Goal: Task Accomplishment & Management: Use online tool/utility

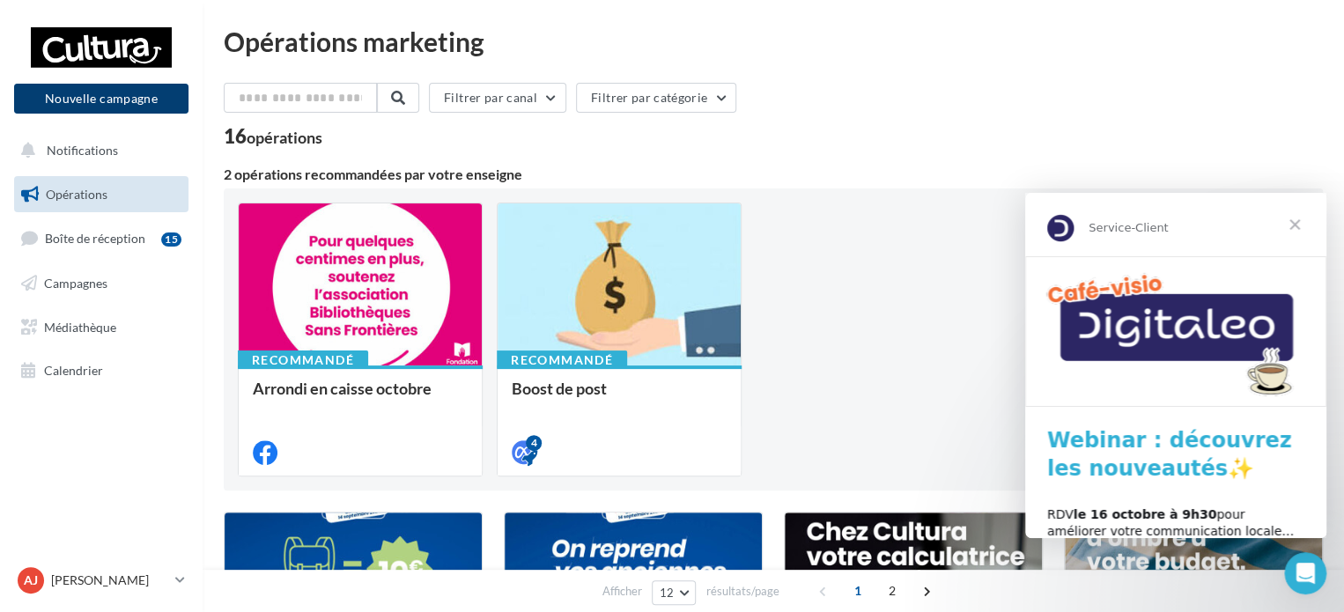
click at [78, 108] on button "Nouvelle campagne" at bounding box center [101, 99] width 174 height 30
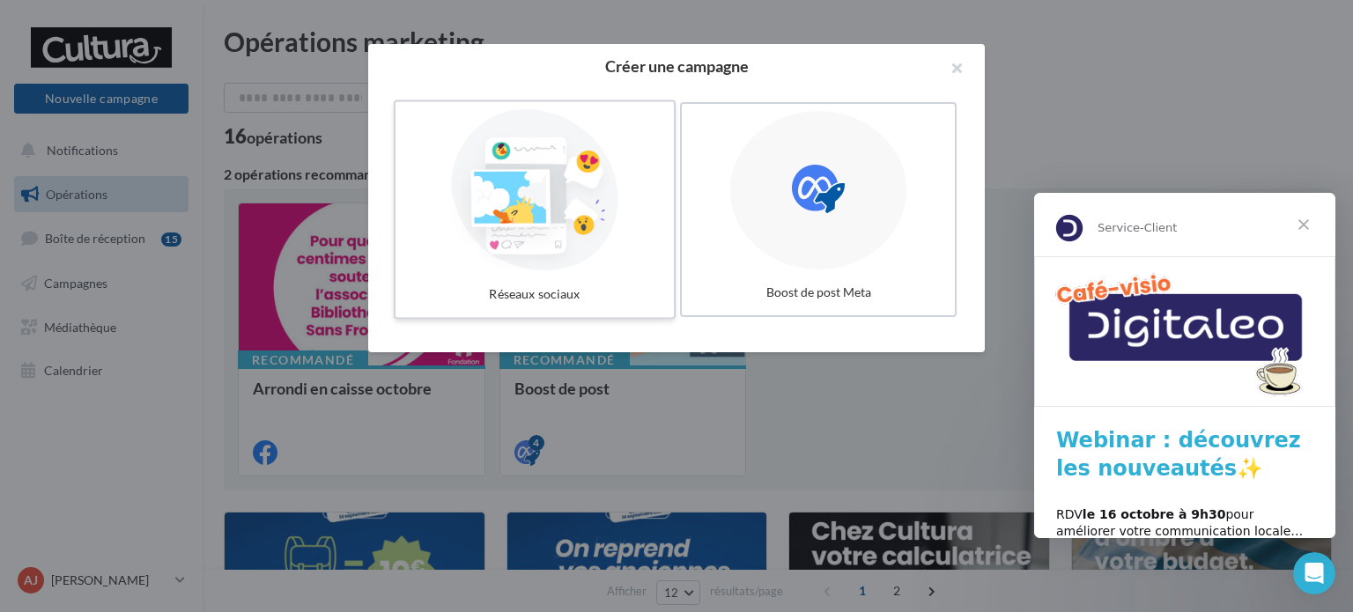
click at [580, 188] on div at bounding box center [535, 190] width 264 height 162
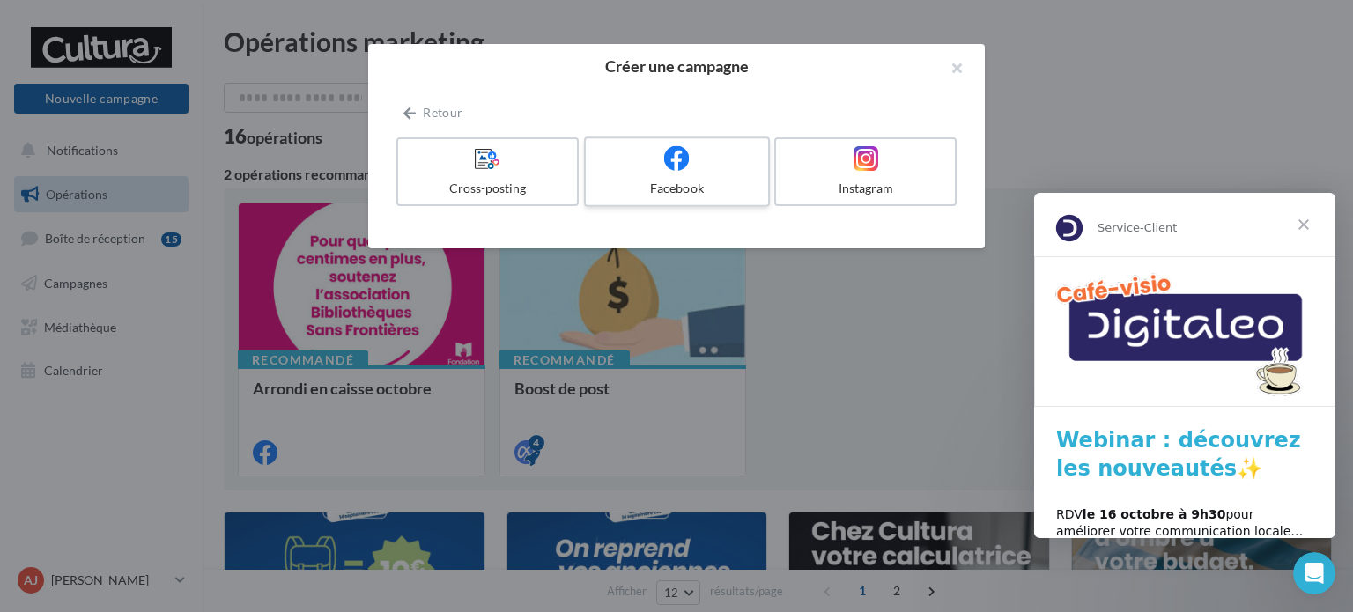
click at [657, 166] on div at bounding box center [676, 158] width 167 height 27
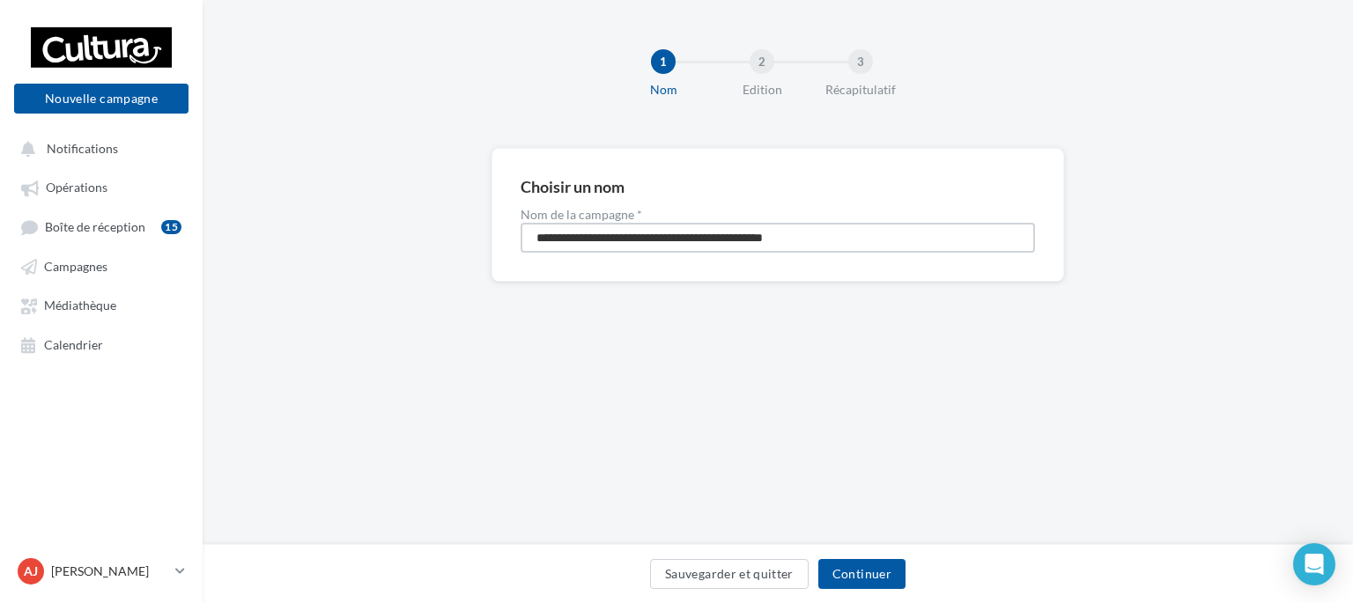
drag, startPoint x: 883, startPoint y: 233, endPoint x: 292, endPoint y: 221, distance: 591.1
click at [292, 221] on div "**********" at bounding box center [778, 243] width 1150 height 190
type input "**********"
click at [886, 566] on button "Continuer" at bounding box center [861, 574] width 87 height 30
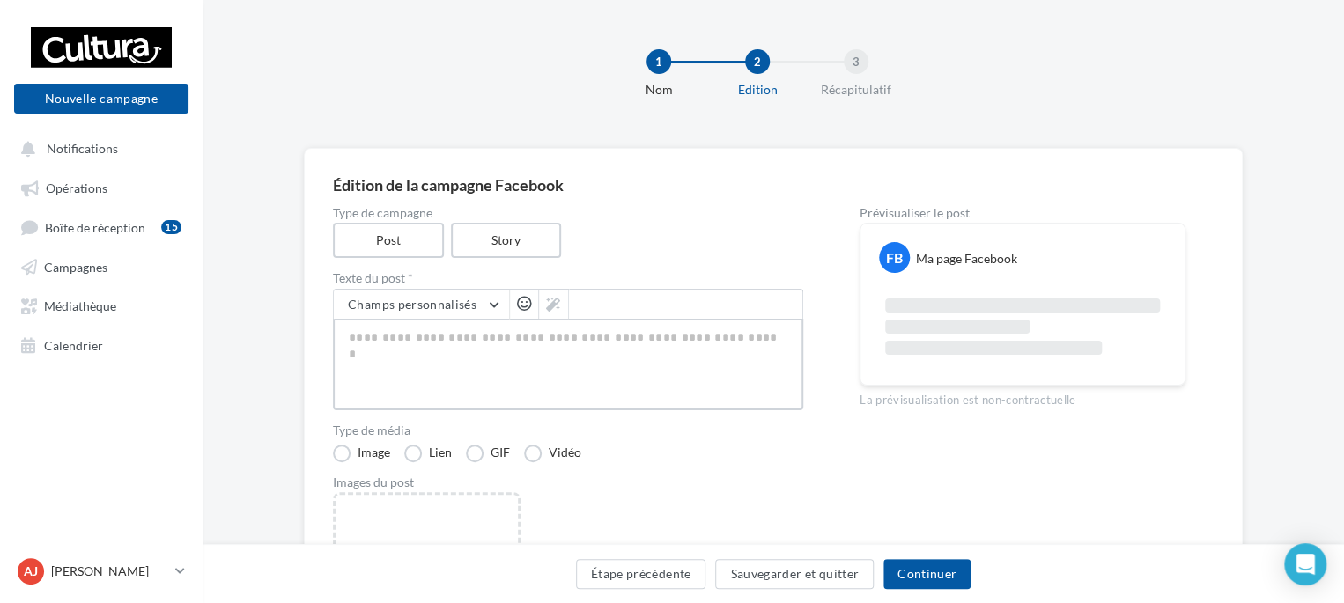
click at [474, 348] on textarea at bounding box center [568, 365] width 470 height 92
paste textarea "**********"
type textarea "**********"
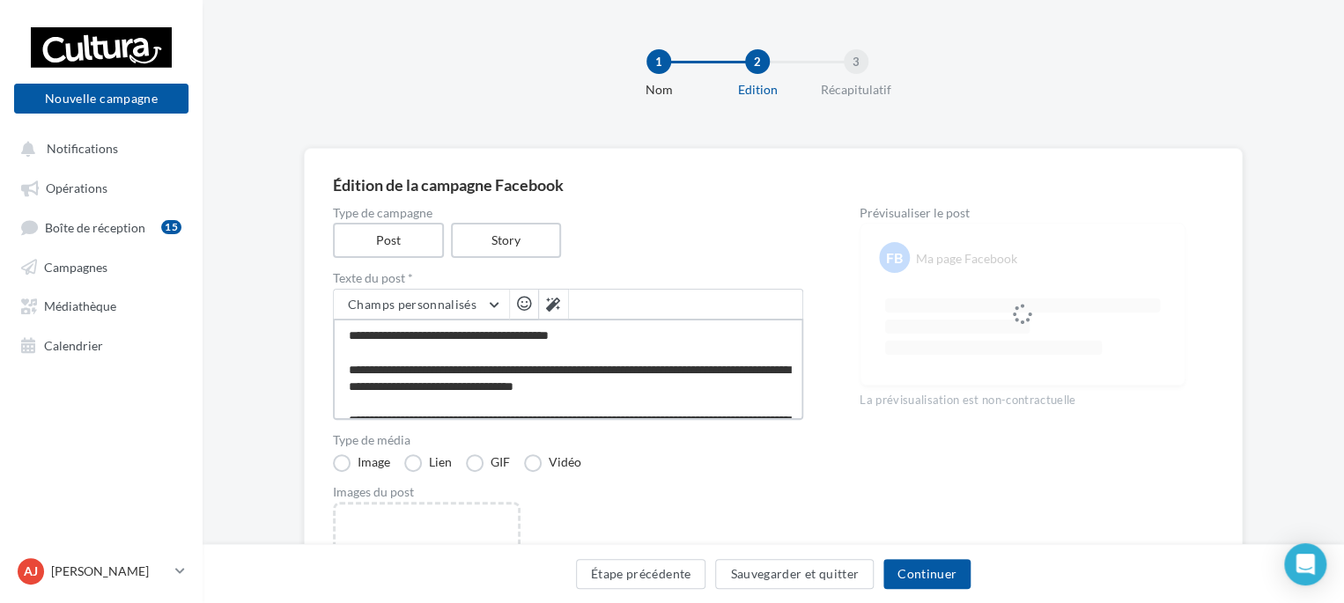
type textarea "**********"
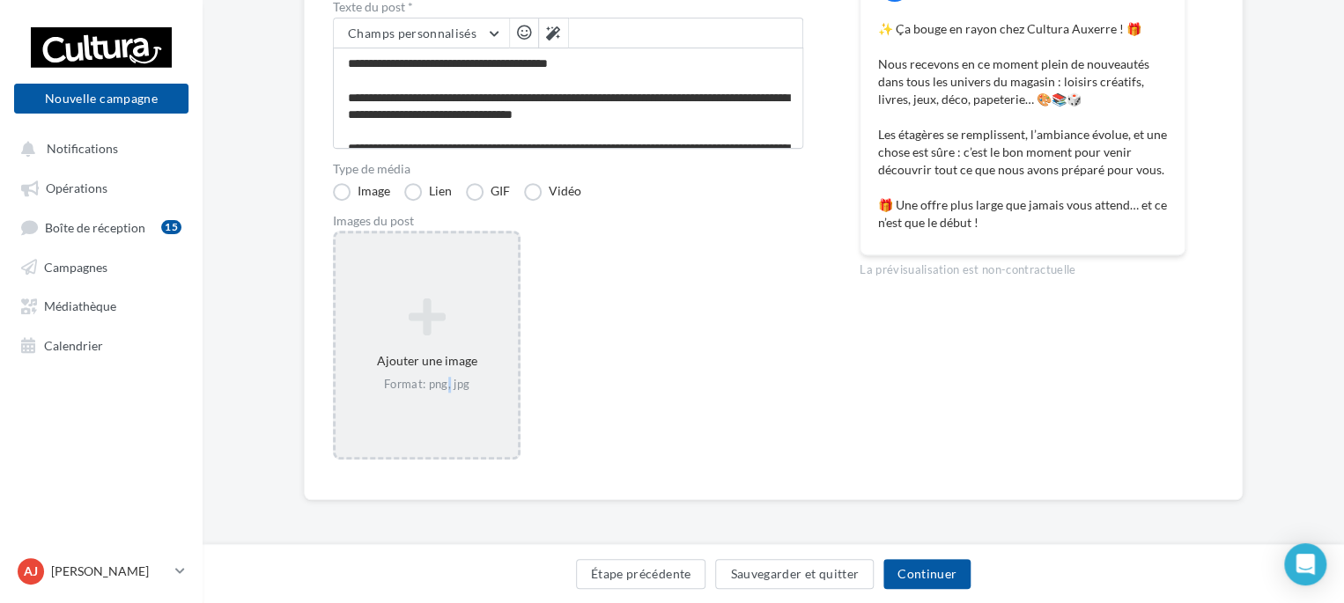
click at [444, 380] on div "Format: png, jpg" at bounding box center [427, 385] width 168 height 16
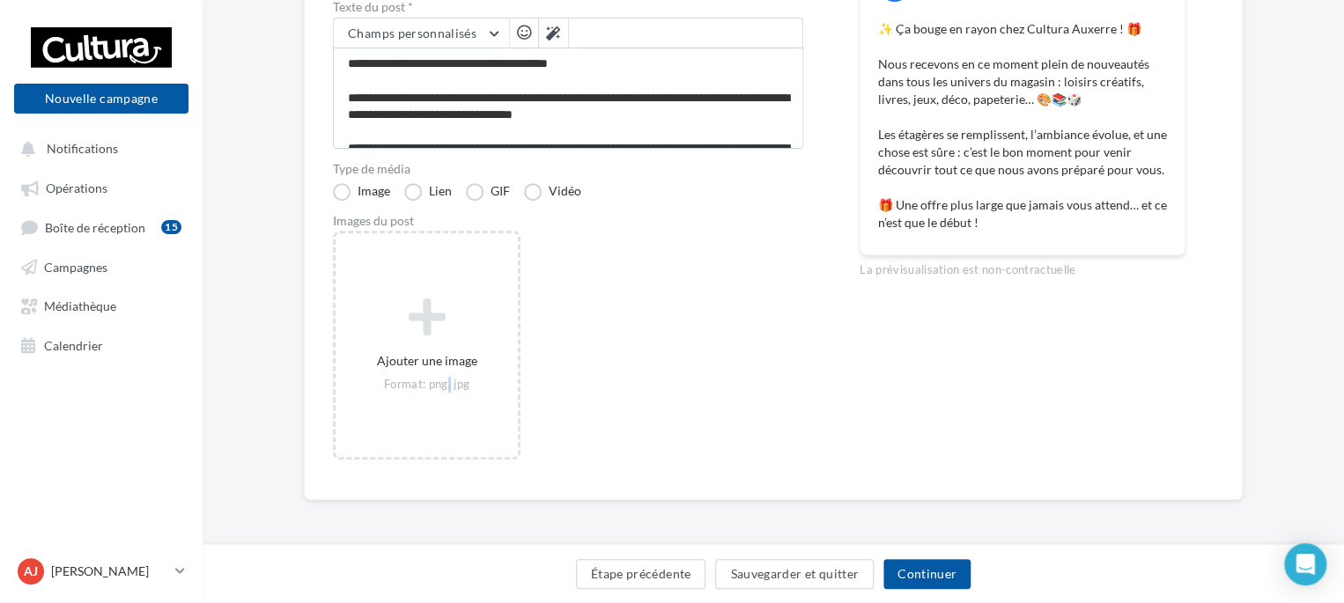
scroll to position [262, 0]
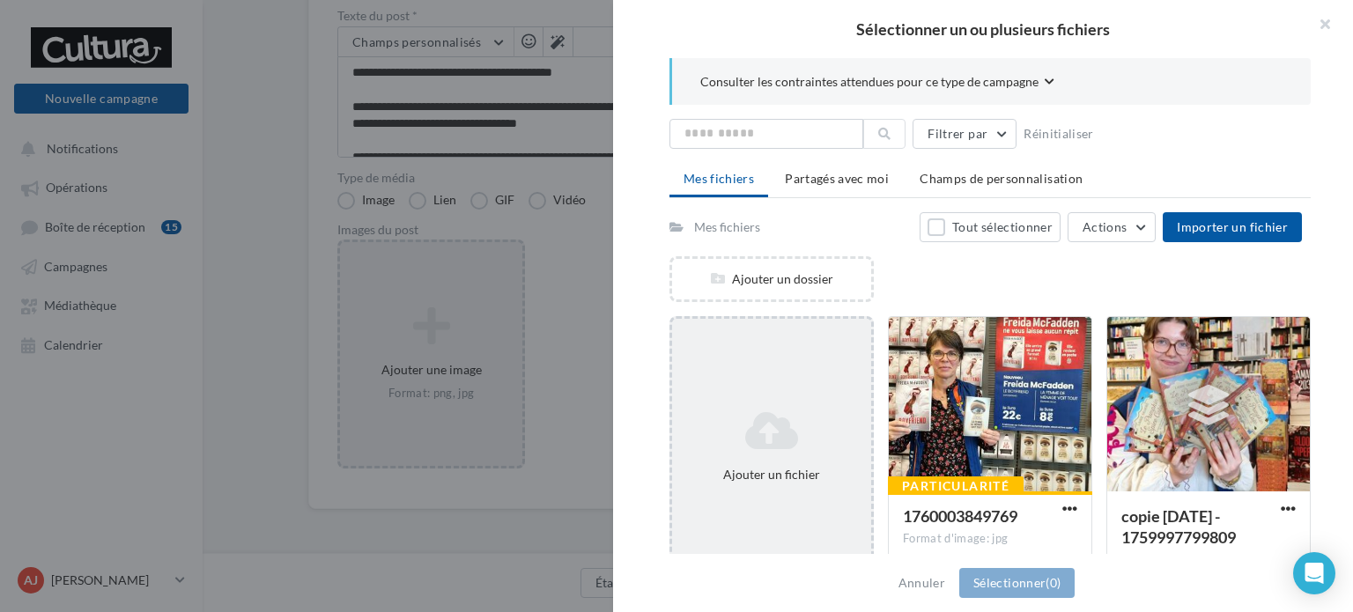
click at [752, 448] on icon at bounding box center [771, 431] width 185 height 42
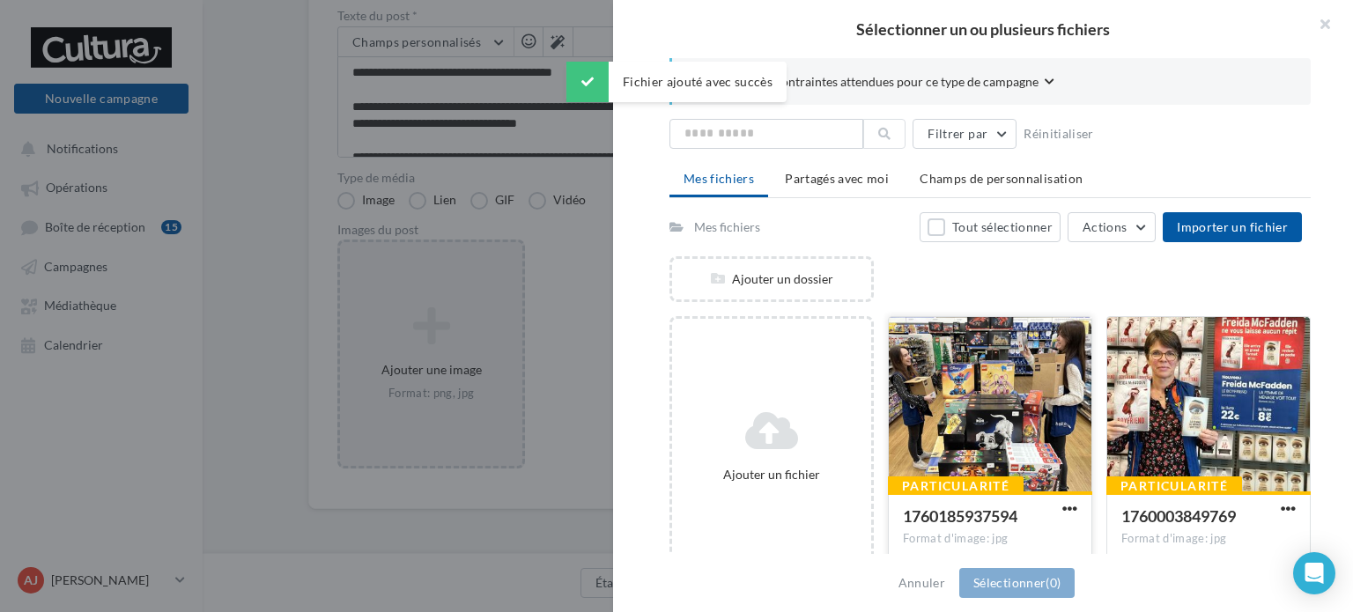
click at [939, 412] on div at bounding box center [990, 405] width 203 height 176
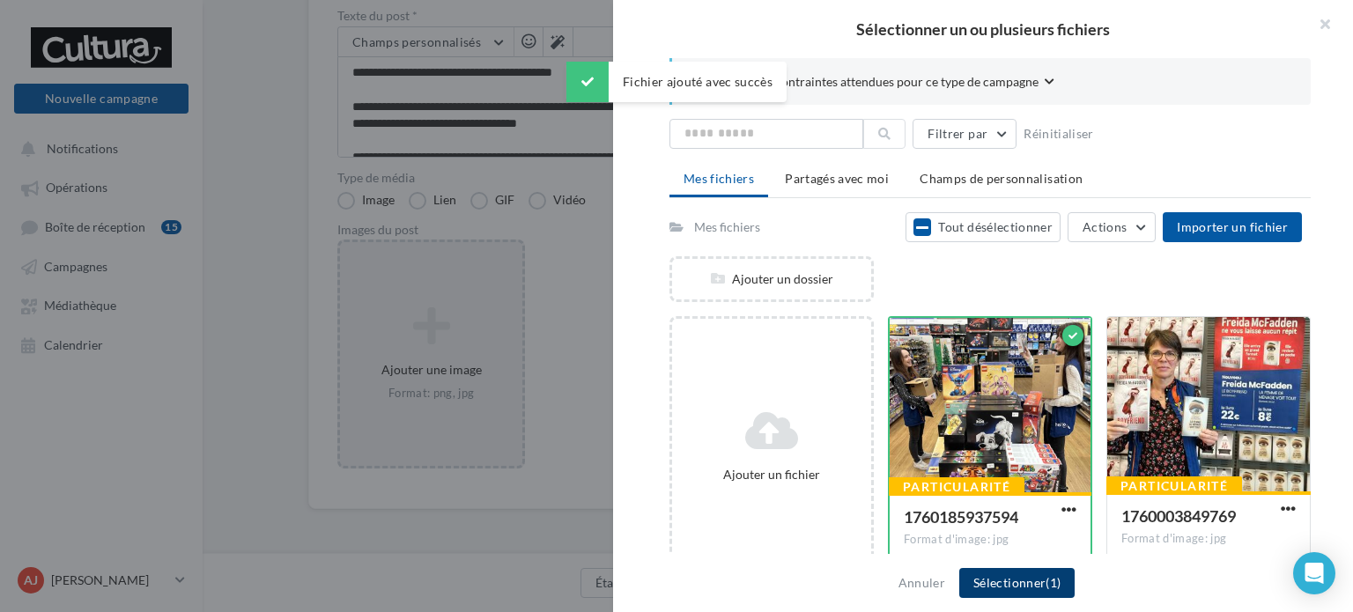
click at [1015, 576] on button "Sélectionner (1)" at bounding box center [1016, 583] width 115 height 30
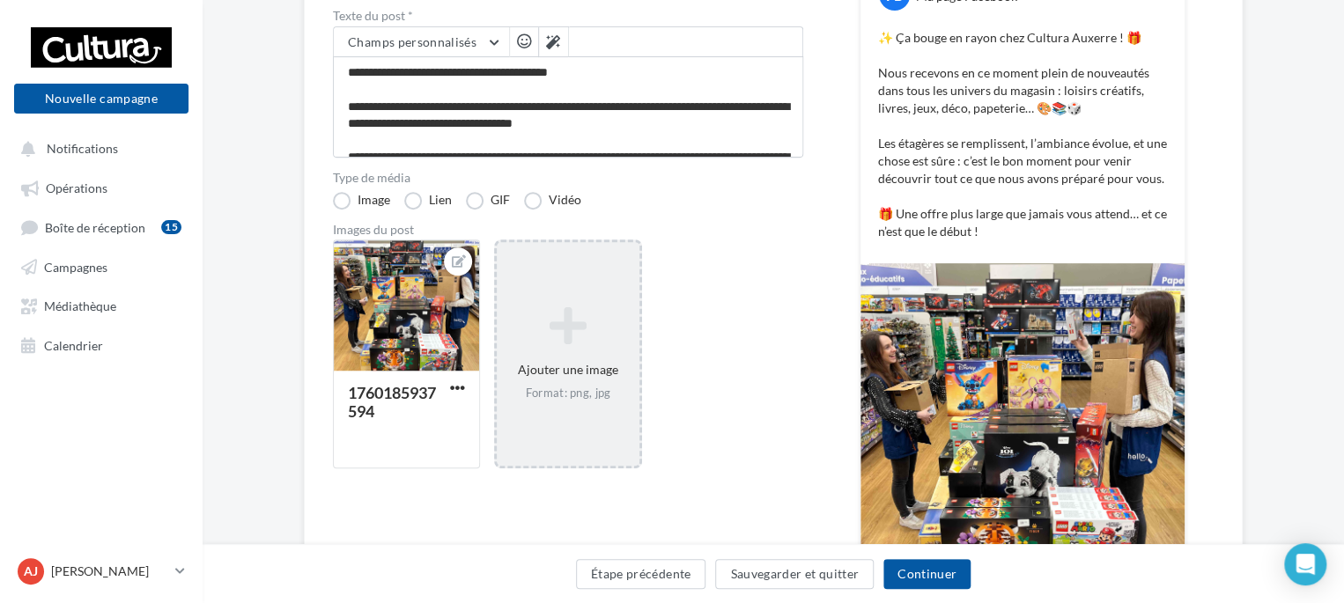
click at [984, 366] on img at bounding box center [1023, 426] width 324 height 326
click at [951, 579] on button "Continuer" at bounding box center [926, 574] width 87 height 30
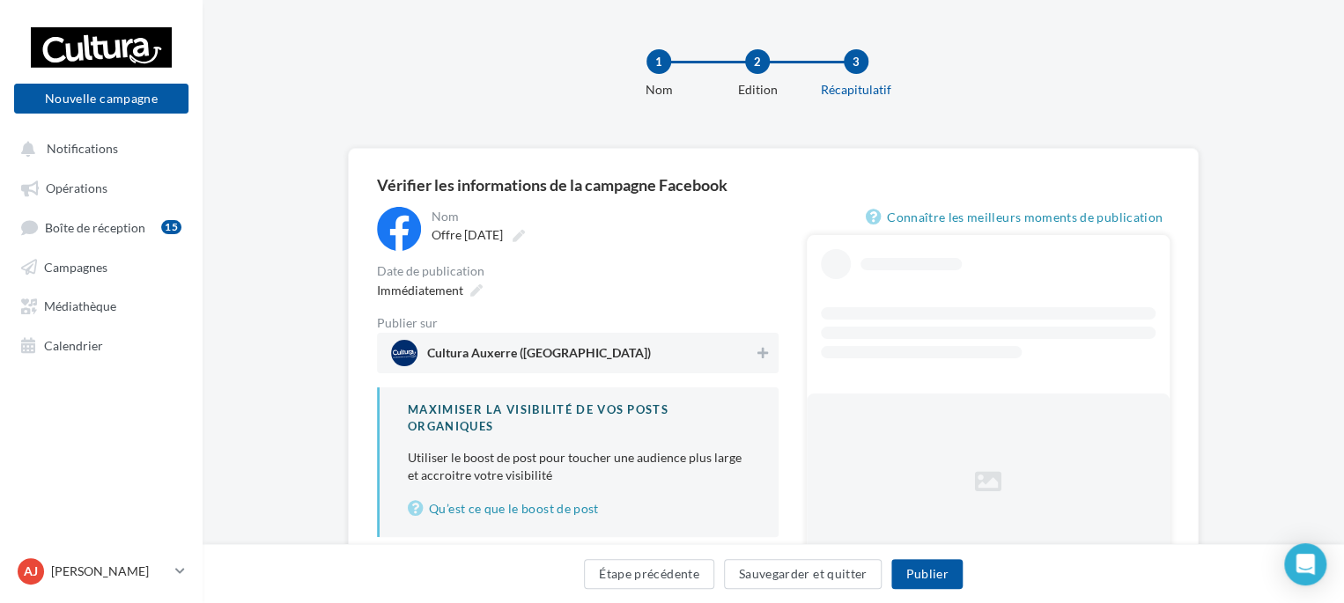
click at [509, 341] on span "Cultura Auxerre (Auxerre)" at bounding box center [572, 353] width 363 height 26
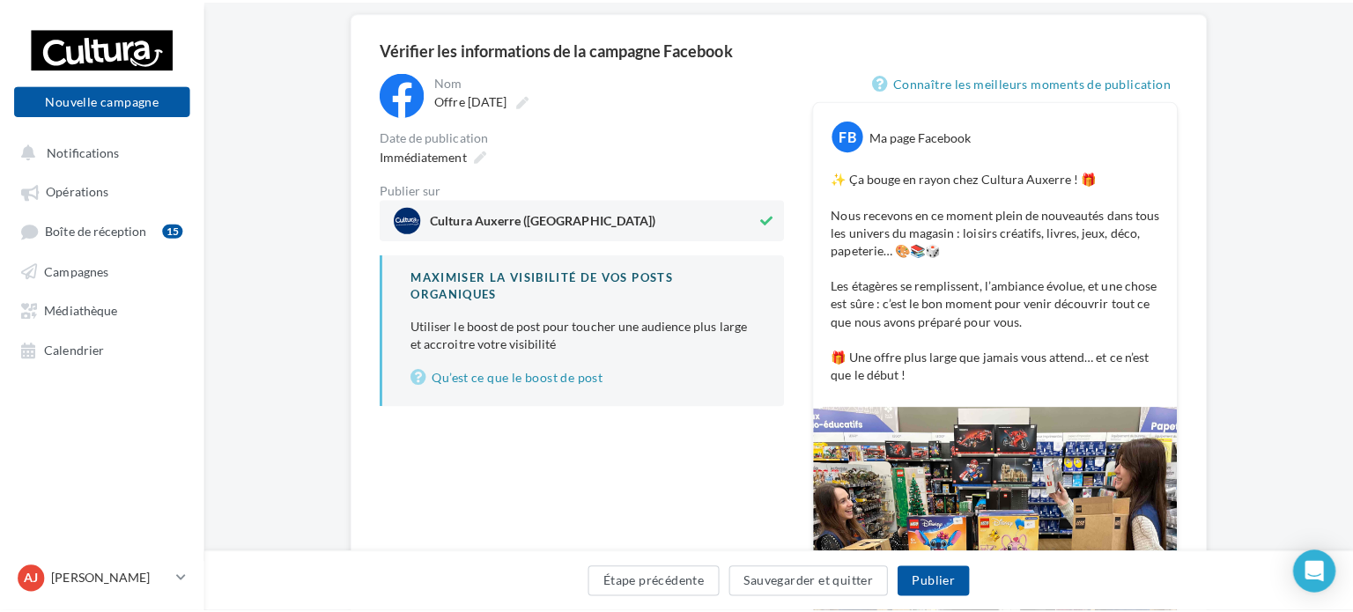
scroll to position [176, 0]
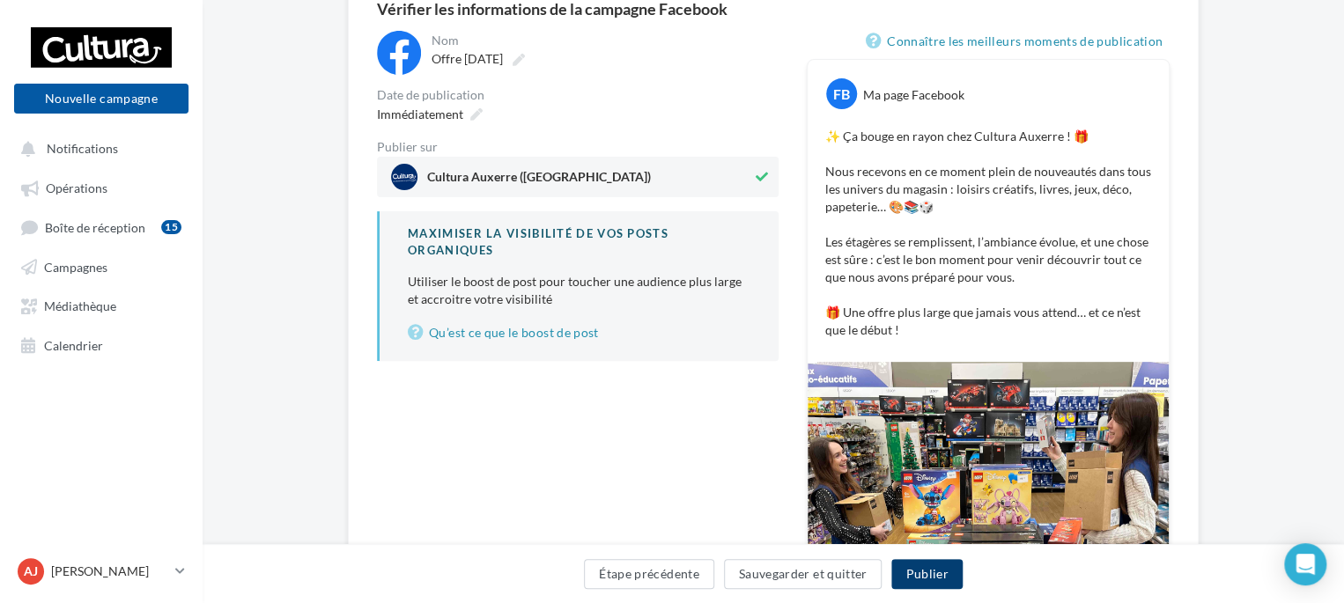
click at [924, 570] on button "Publier" at bounding box center [926, 574] width 70 height 30
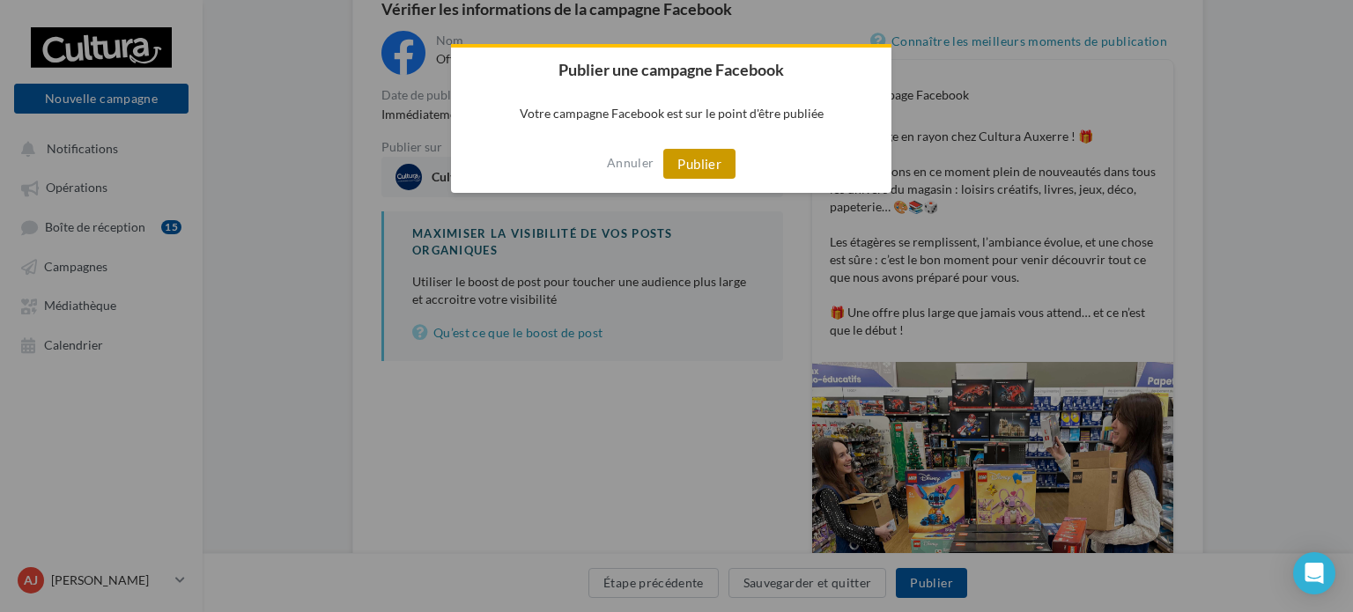
click at [695, 165] on button "Publier" at bounding box center [699, 164] width 72 height 30
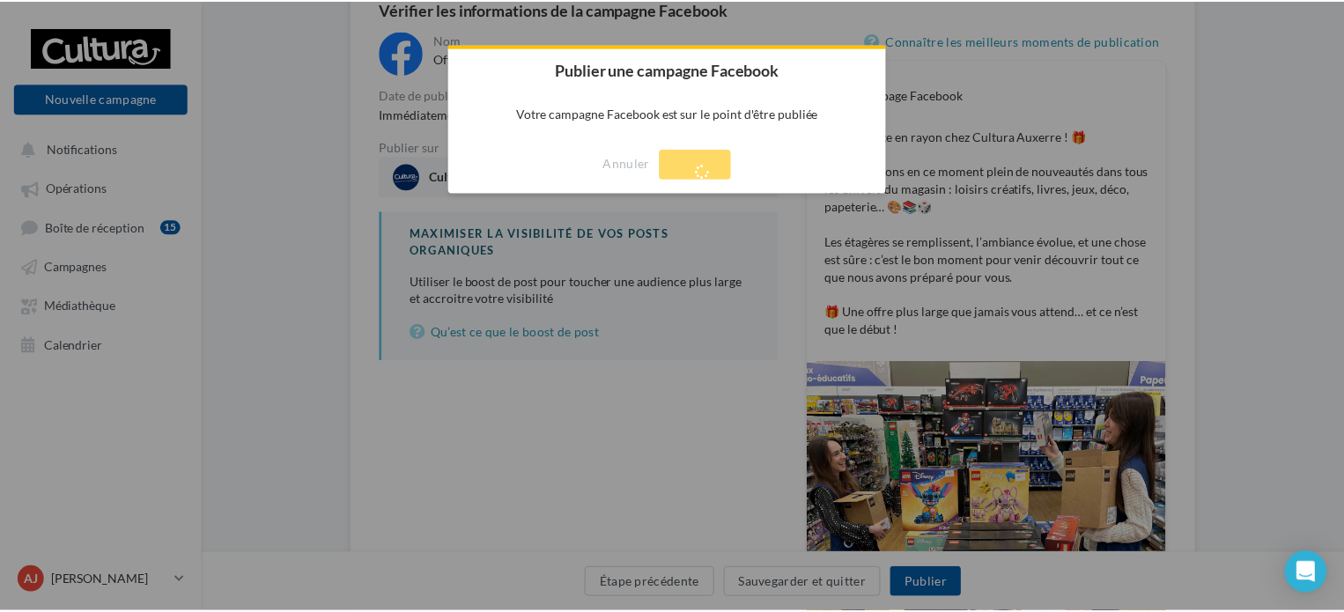
scroll to position [28, 0]
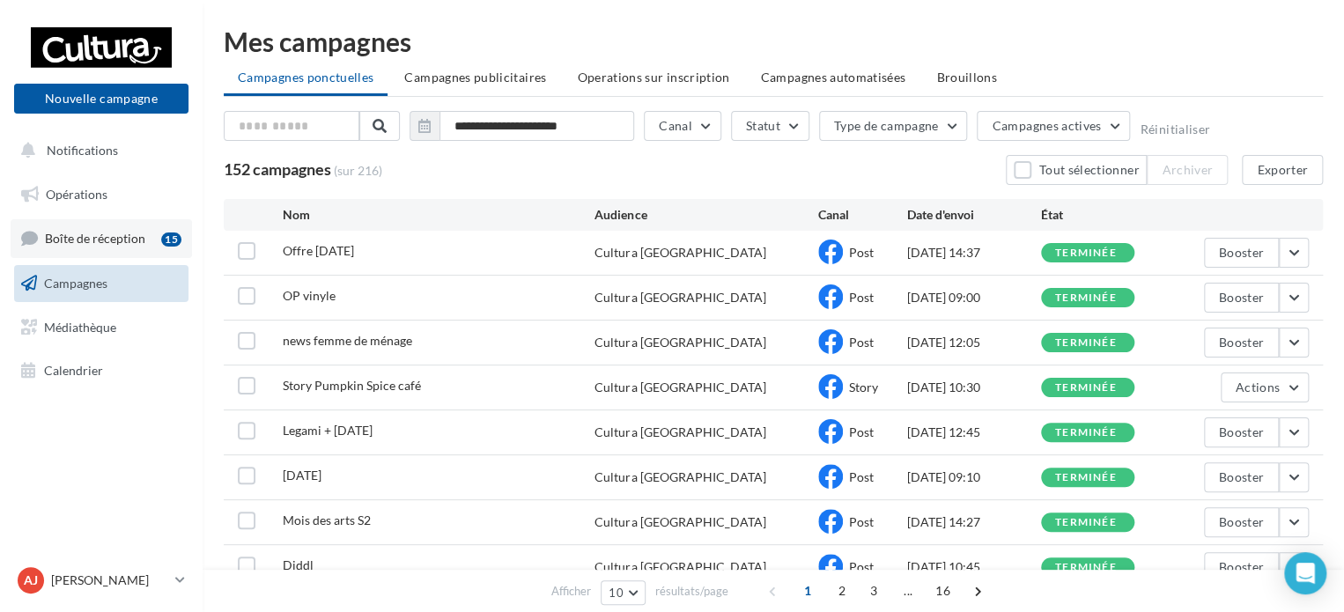
click at [128, 238] on span "Boîte de réception" at bounding box center [95, 238] width 100 height 15
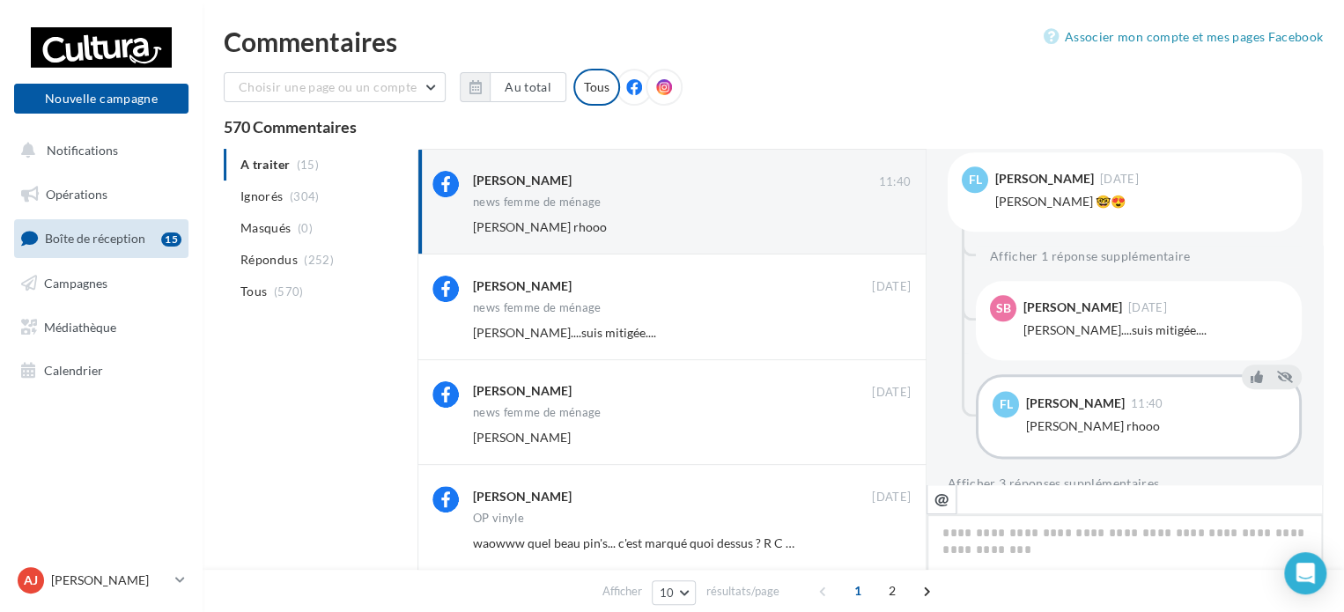
scroll to position [1051, 0]
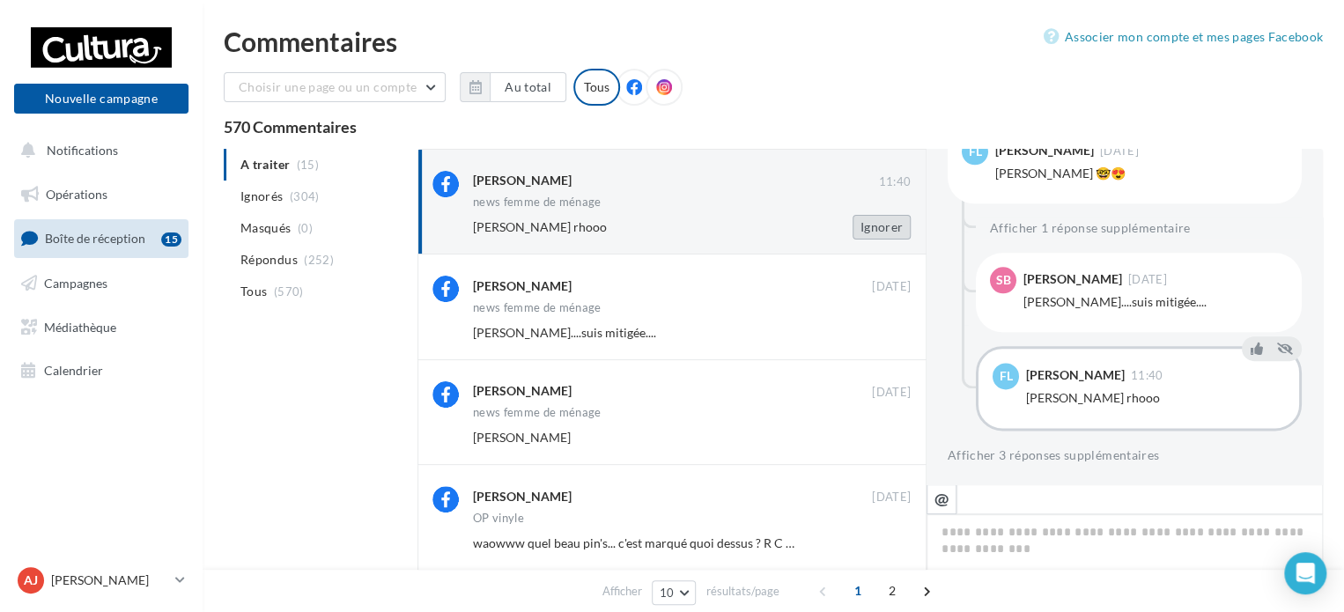
click at [881, 229] on button "Ignorer" at bounding box center [882, 227] width 58 height 25
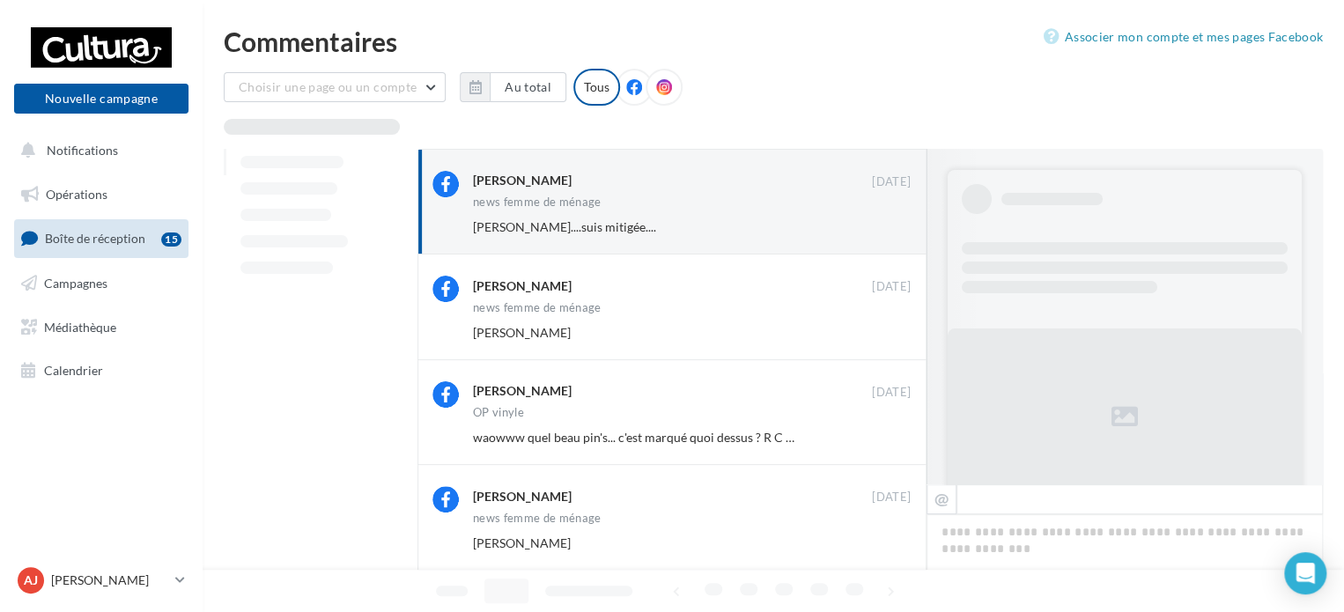
click at [881, 229] on button "Ignorer" at bounding box center [882, 227] width 58 height 25
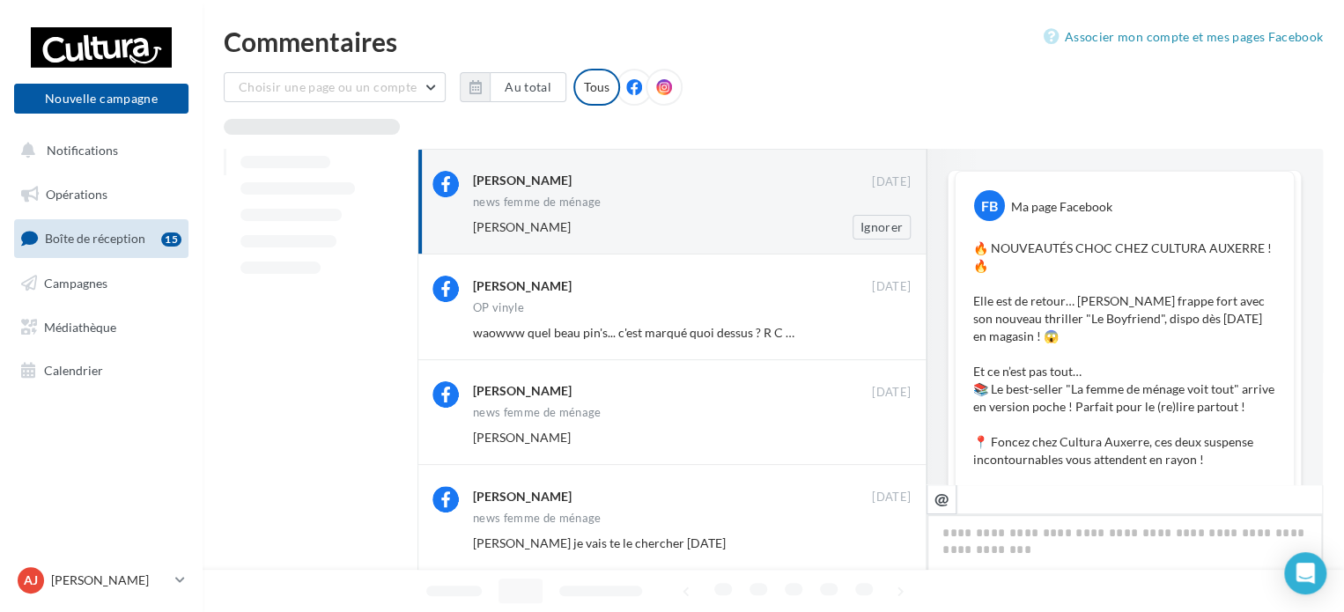
scroll to position [808, 0]
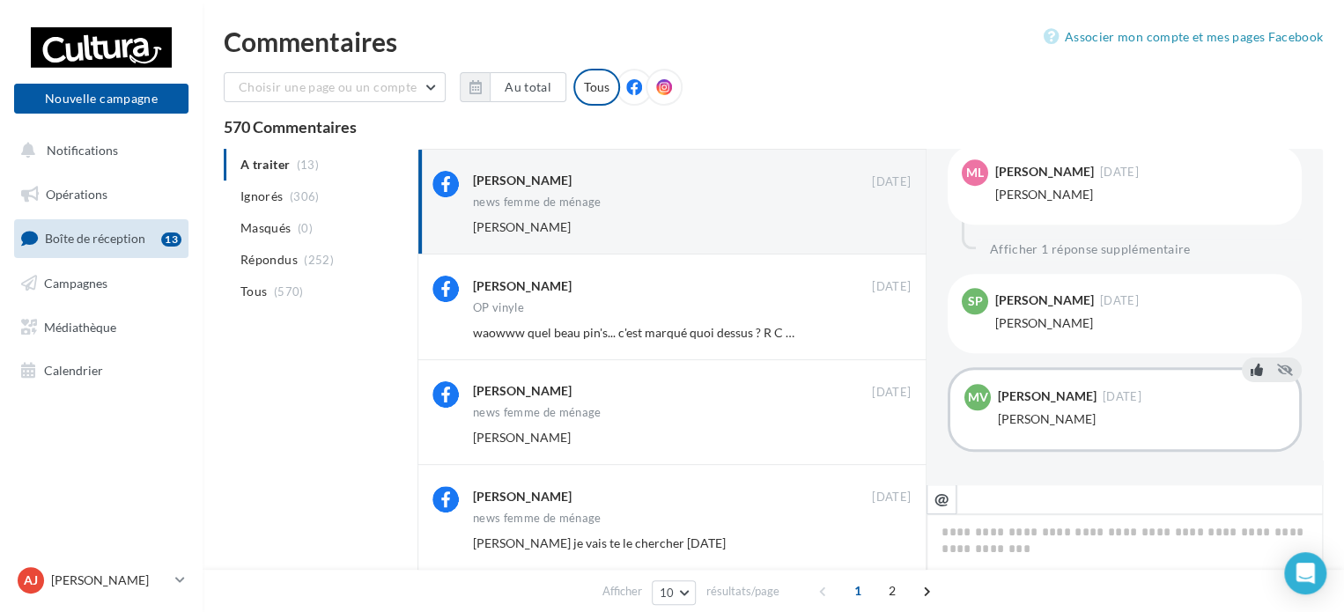
click at [1251, 369] on icon at bounding box center [1257, 370] width 12 height 12
click at [1251, 277] on icon at bounding box center [1257, 276] width 12 height 12
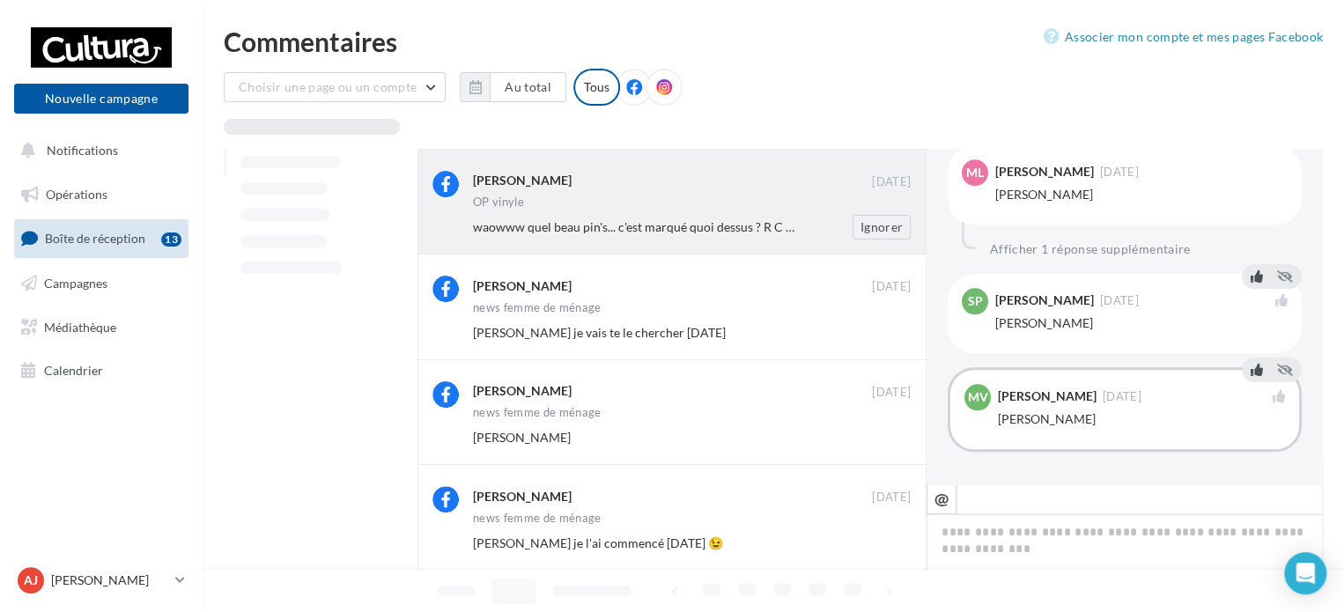
click at [761, 221] on span "waowww quel beau pin's... c'est marqué quoi dessus ? R C L... ah ouiiii le RCL …" at bounding box center [744, 226] width 543 height 15
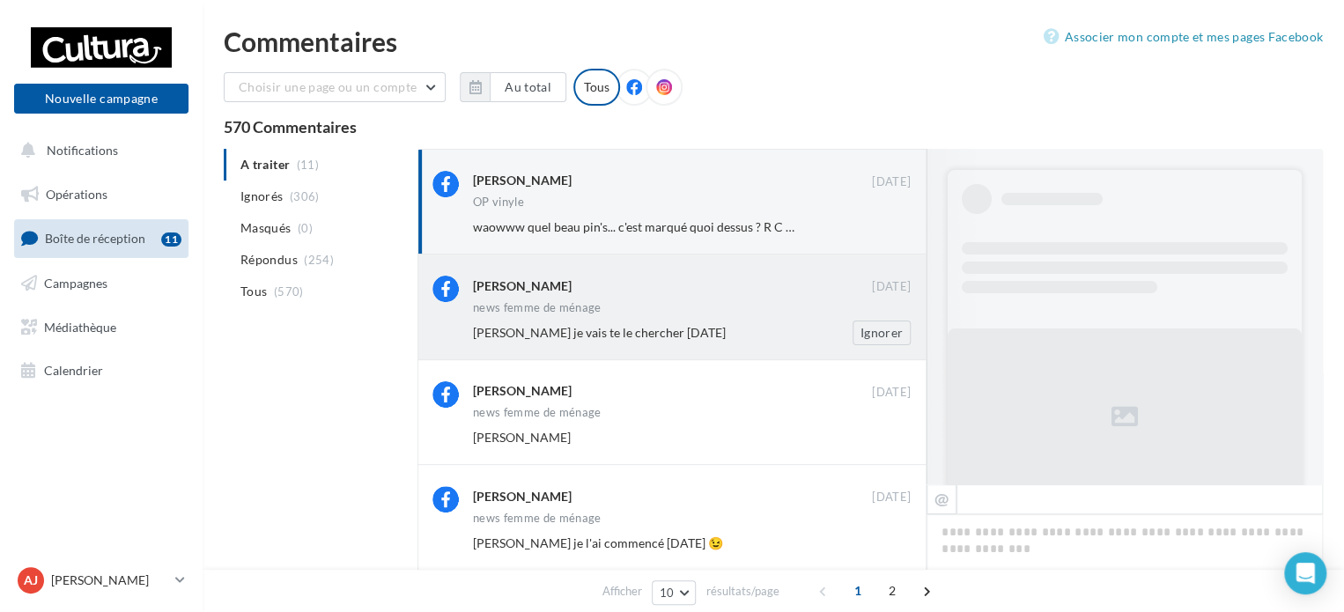
click at [757, 309] on div "news femme de ménage" at bounding box center [692, 309] width 438 height 15
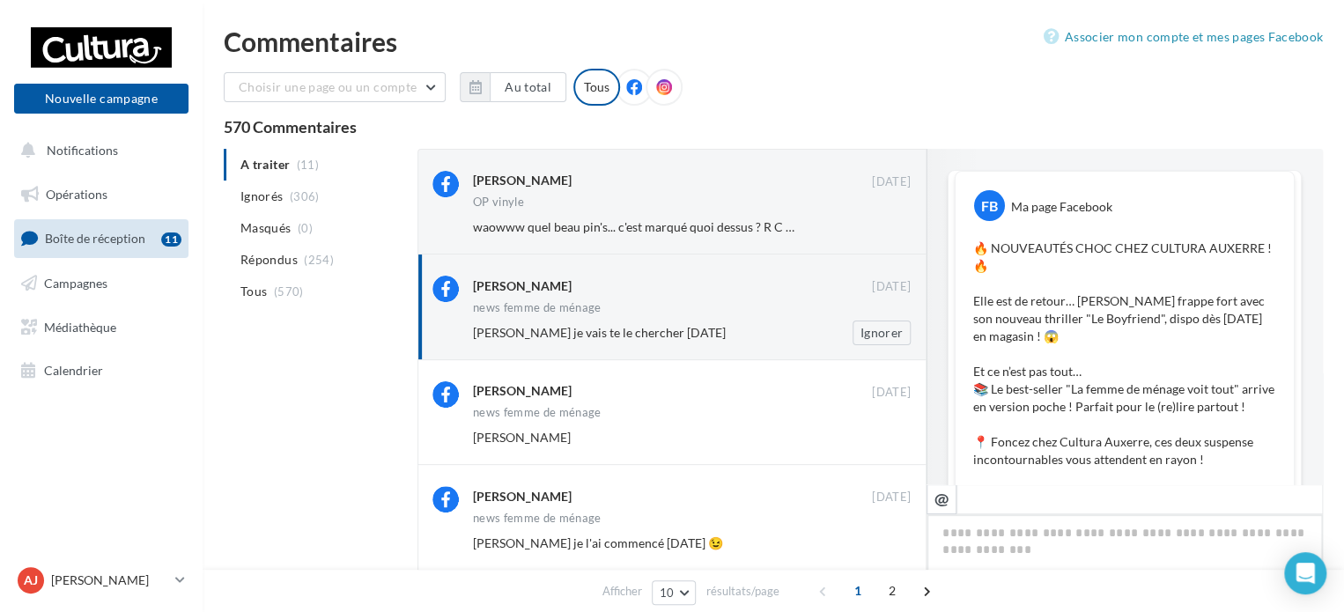
scroll to position [958, 0]
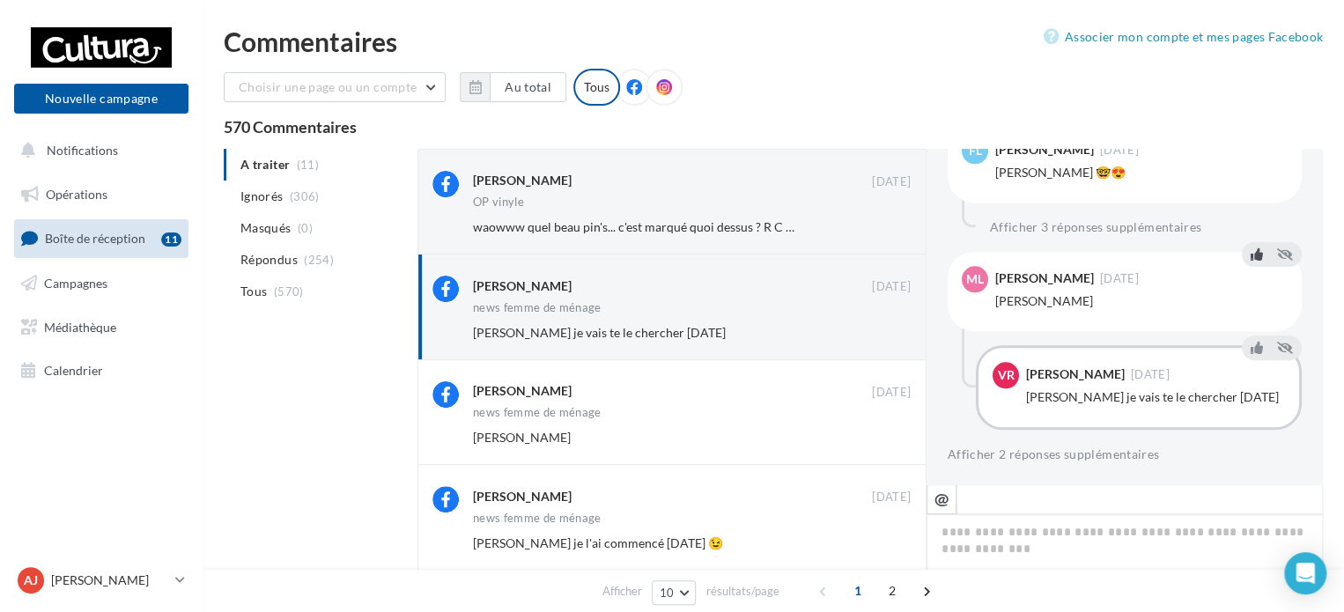
click at [1251, 257] on icon at bounding box center [1257, 254] width 12 height 12
click at [878, 336] on button "Ignorer" at bounding box center [882, 333] width 58 height 25
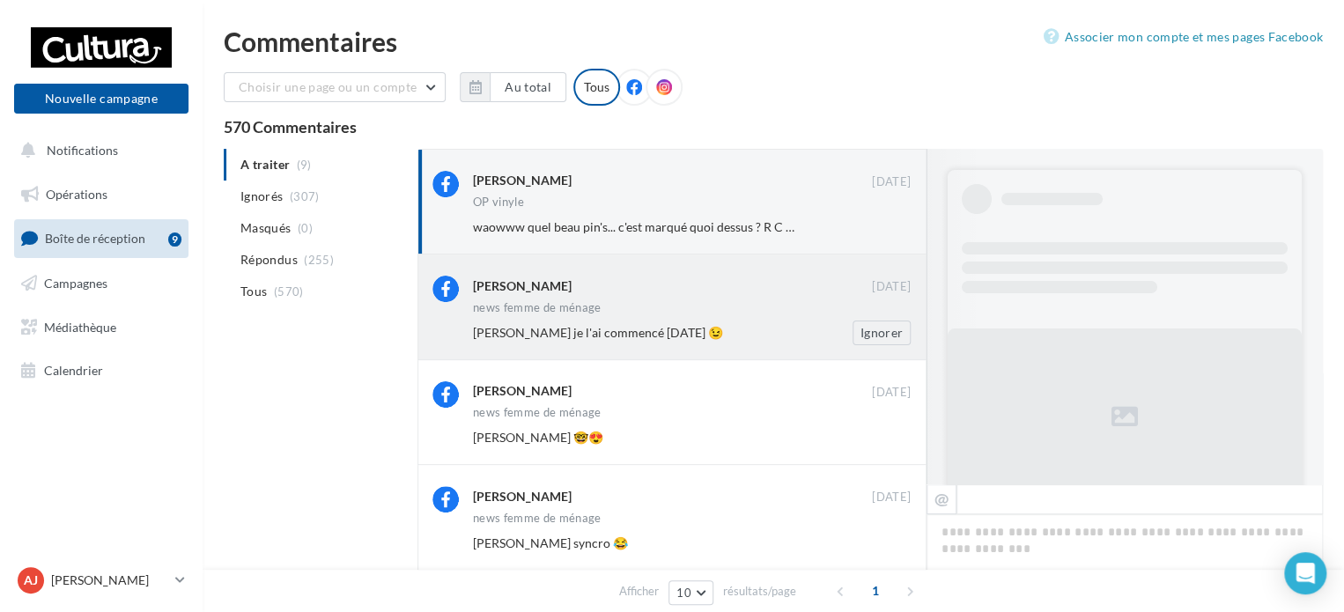
click at [708, 307] on div "news femme de ménage" at bounding box center [692, 309] width 438 height 15
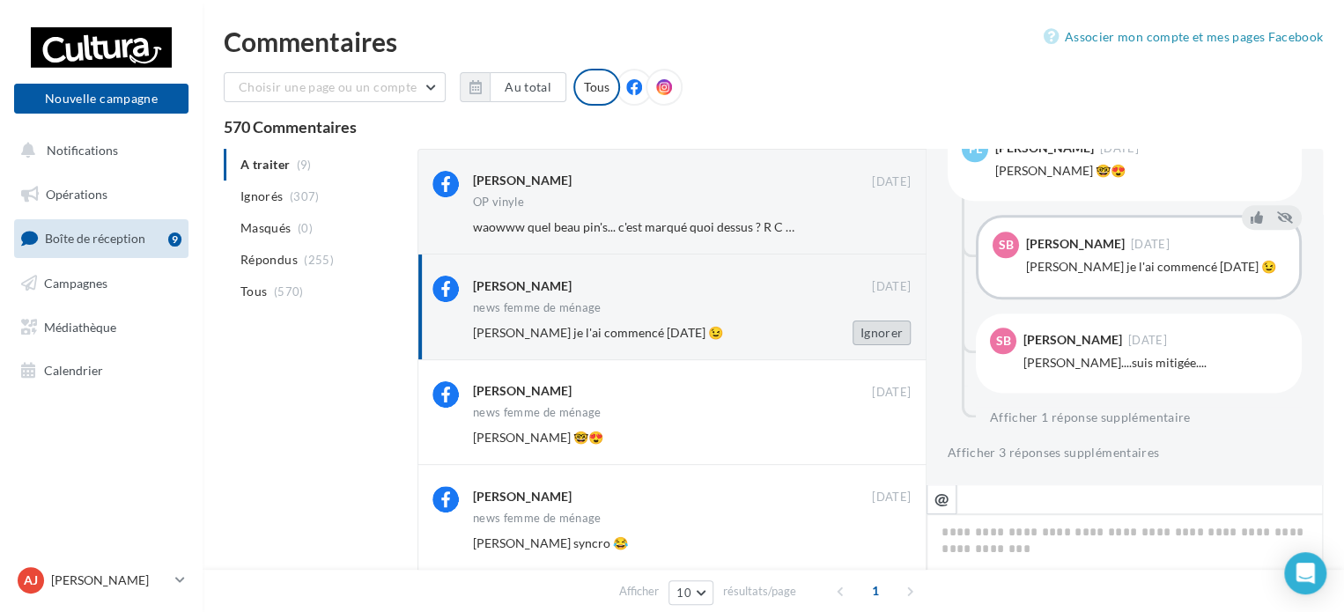
click at [880, 335] on button "Ignorer" at bounding box center [882, 333] width 58 height 25
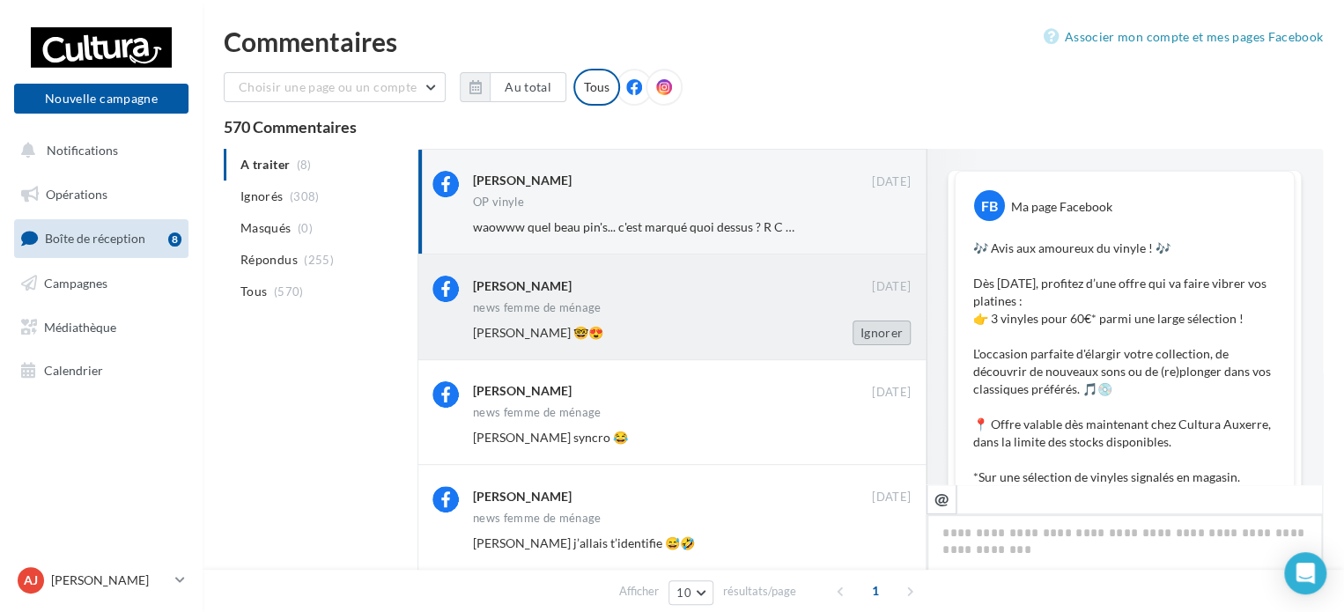
scroll to position [640, 0]
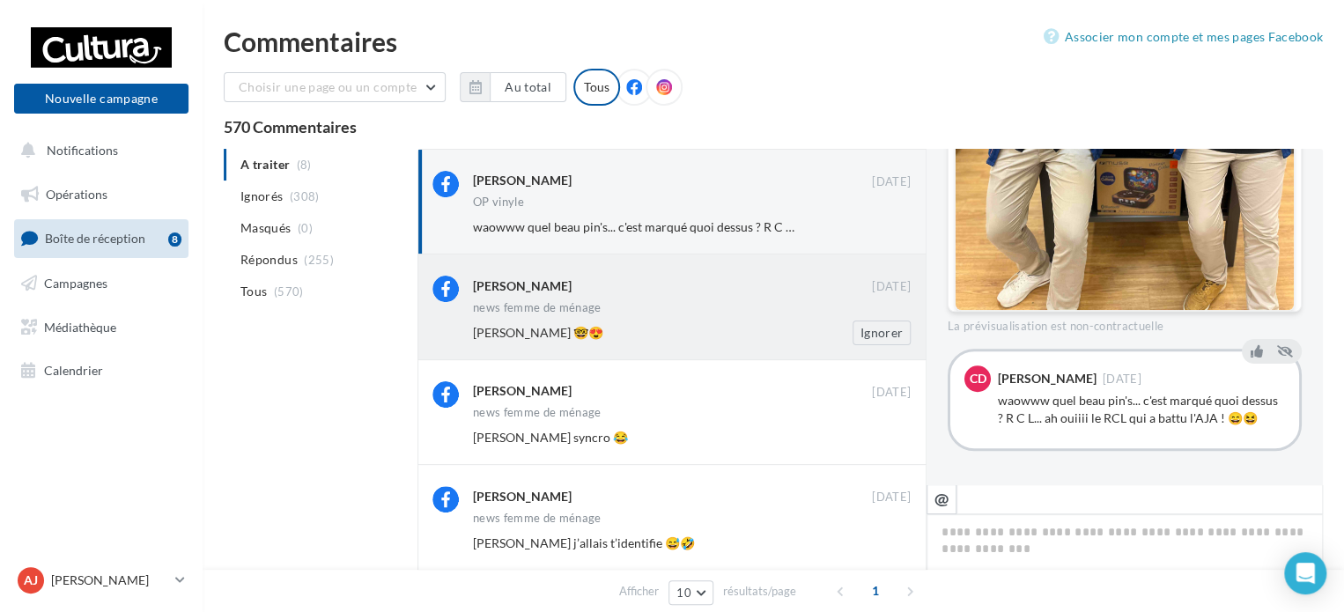
click at [690, 319] on div "[PERSON_NAME] [DATE] news femme de ménage [PERSON_NAME] 🤓😍 Ignorer" at bounding box center [692, 310] width 438 height 69
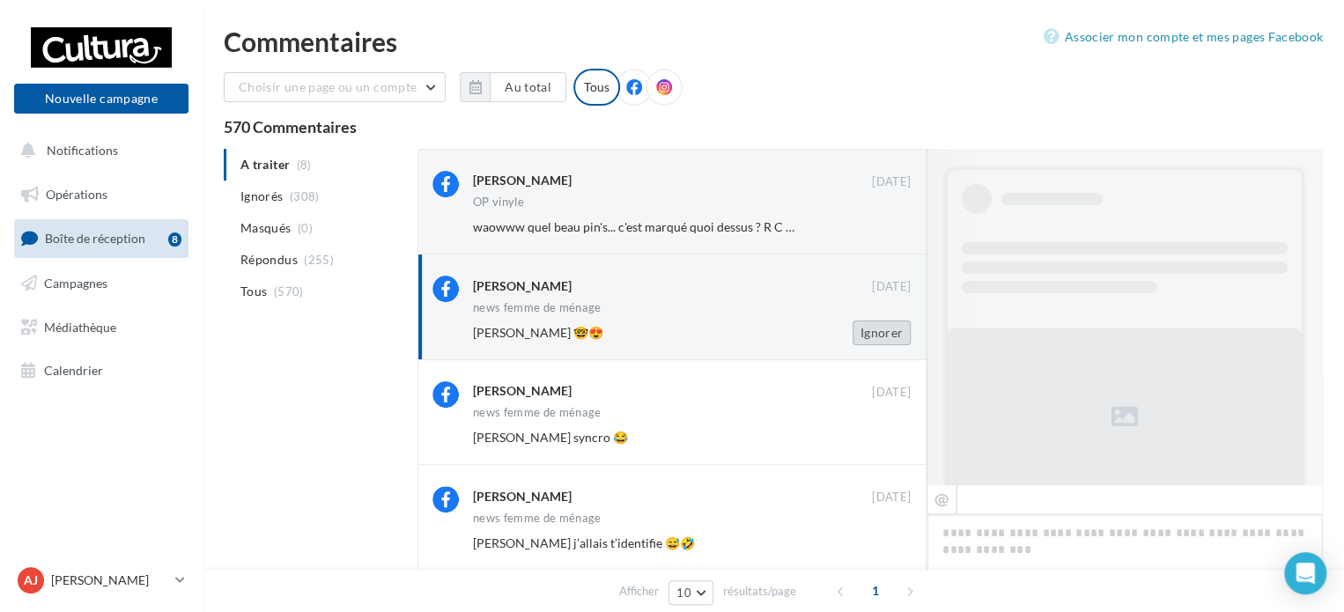
scroll to position [1011, 0]
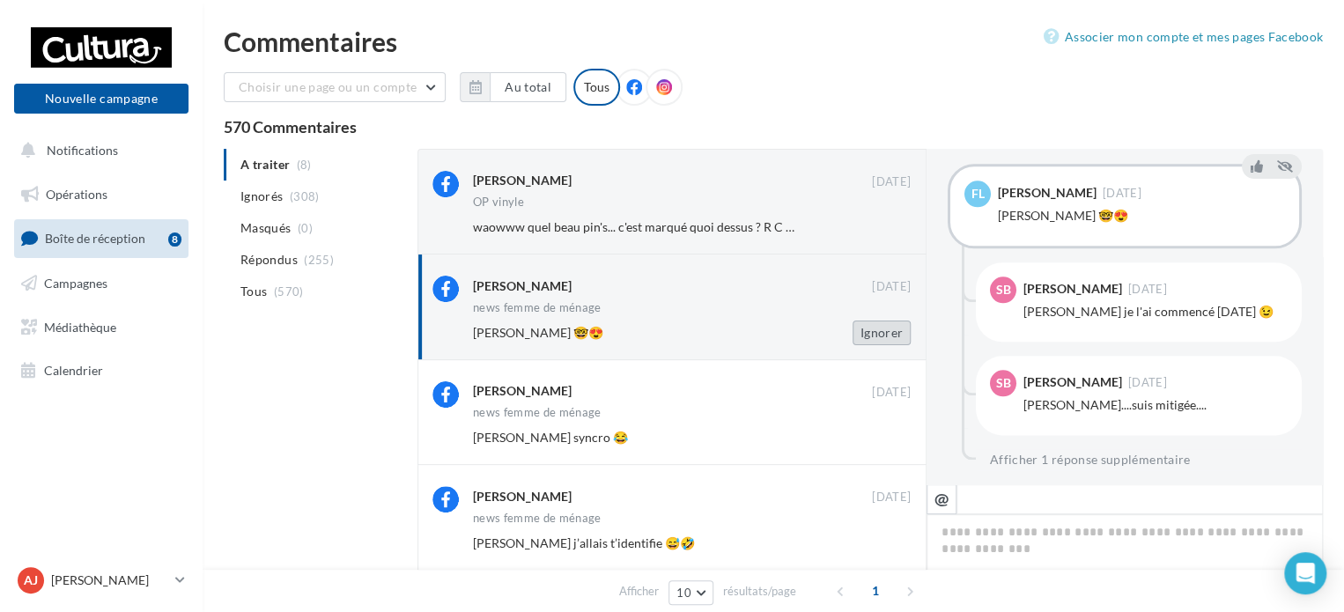
click at [875, 331] on button "Ignorer" at bounding box center [882, 333] width 58 height 25
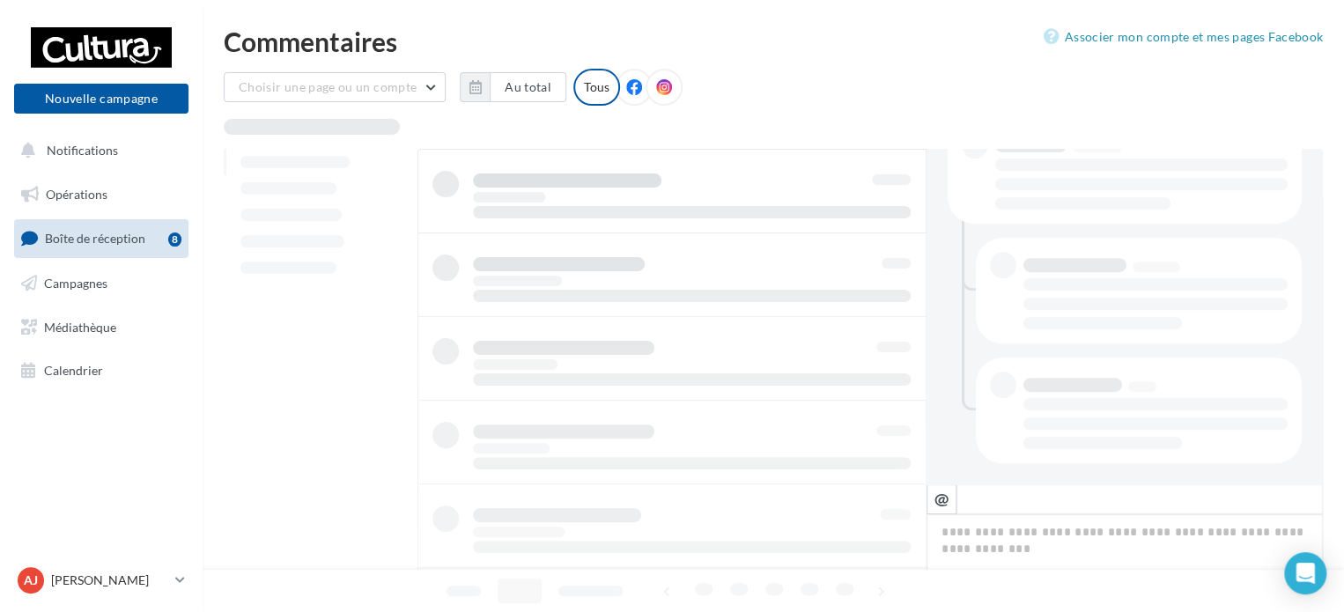
scroll to position [400, 0]
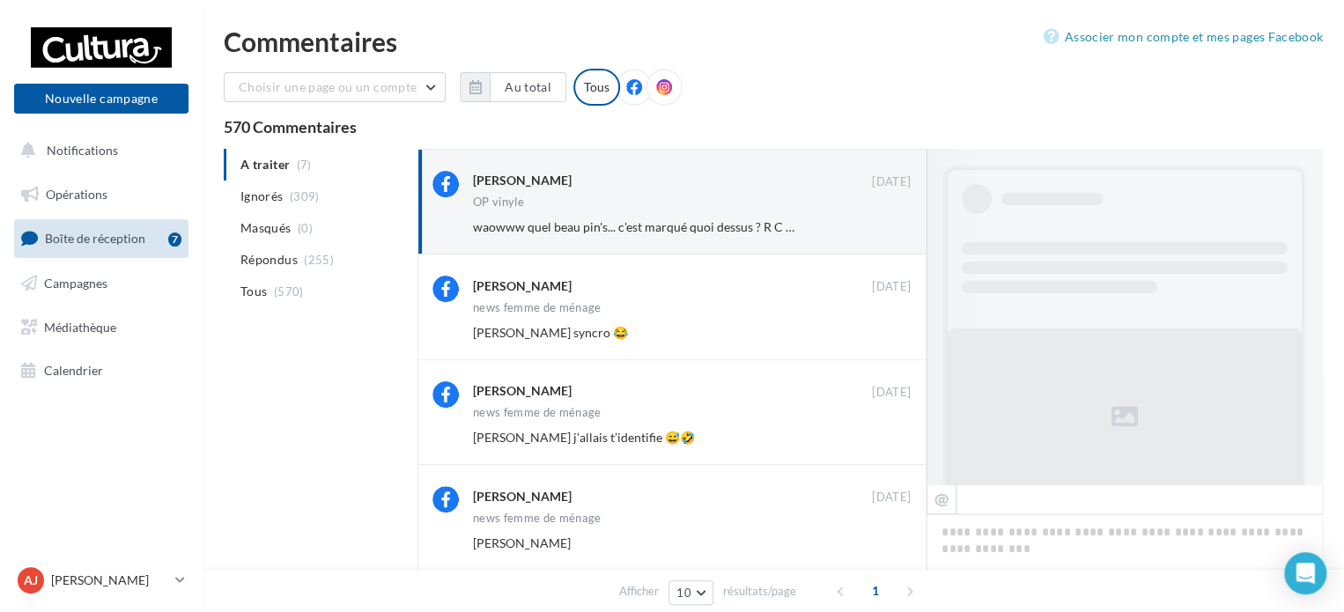
click at [640, 293] on div "[PERSON_NAME]" at bounding box center [672, 285] width 399 height 18
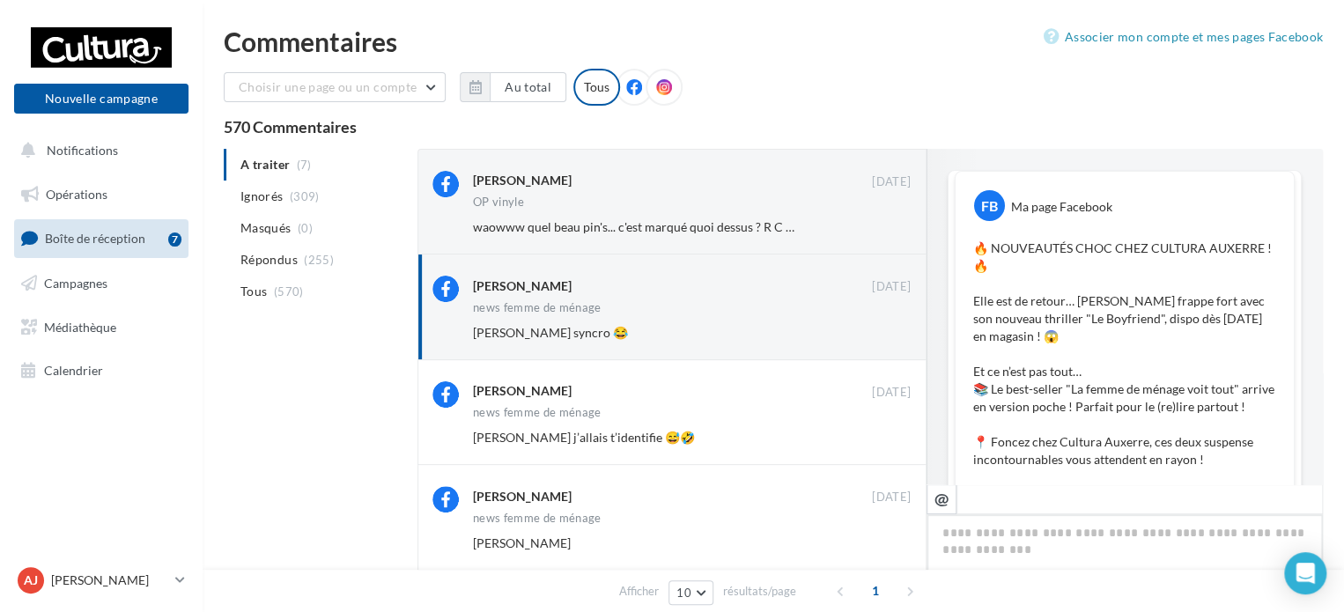
scroll to position [980, 0]
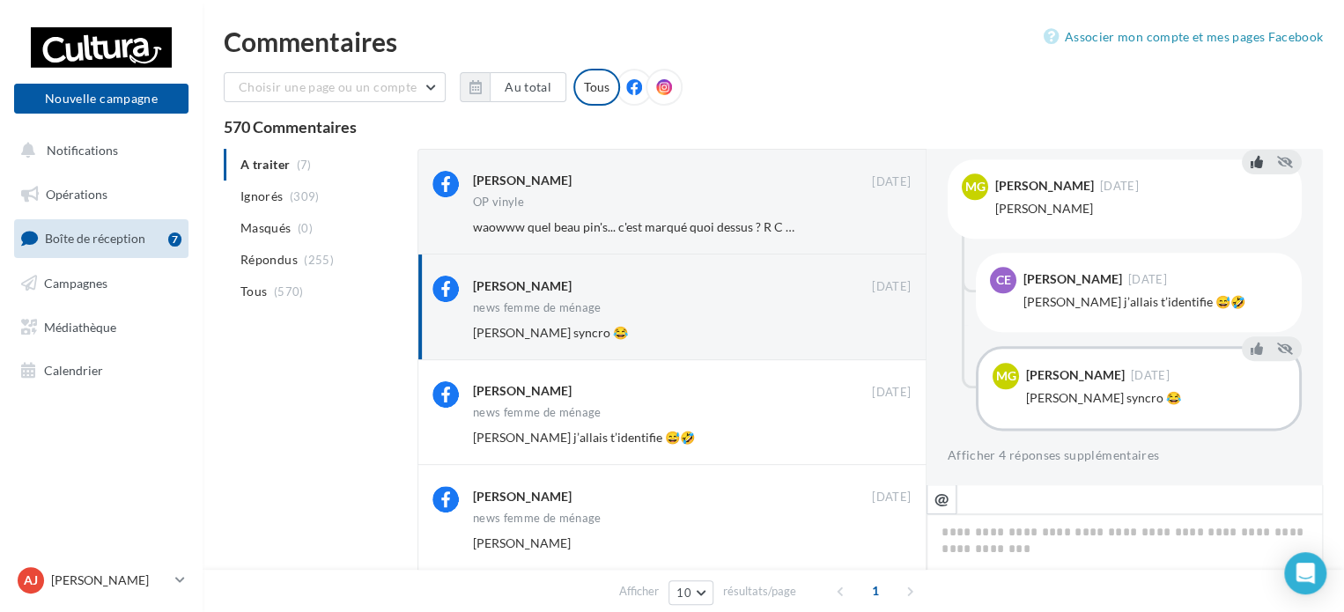
click at [1251, 163] on icon at bounding box center [1257, 162] width 12 height 12
click at [870, 331] on button "Ignorer" at bounding box center [882, 333] width 58 height 25
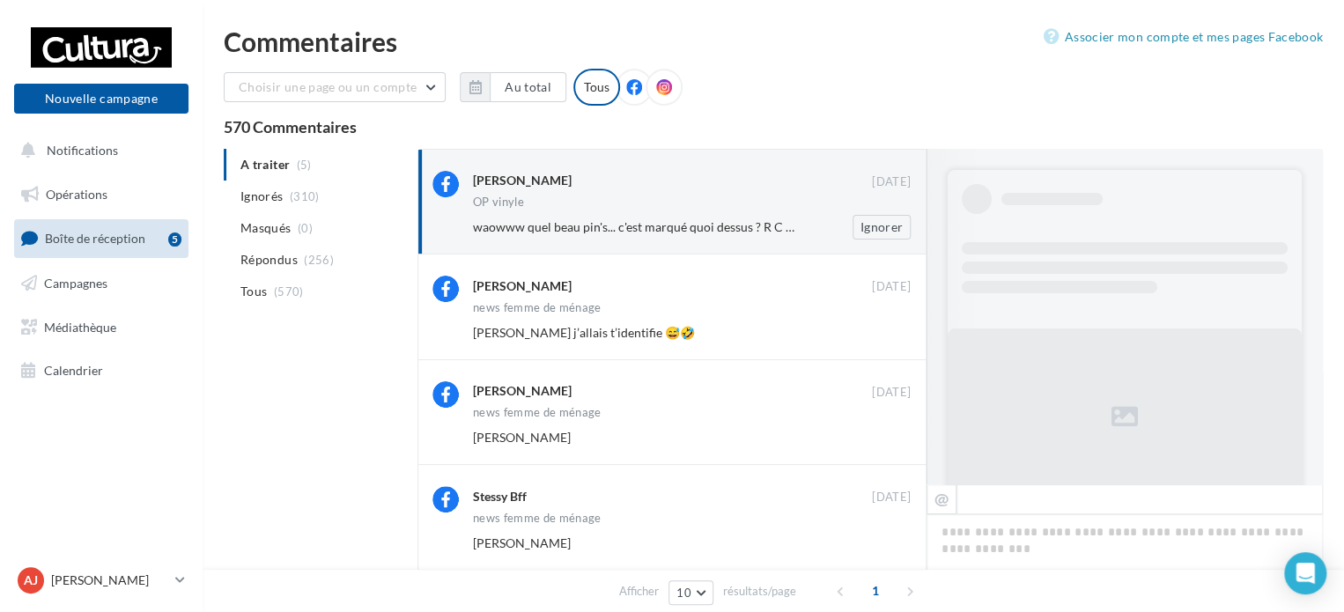
click at [630, 188] on div "[PERSON_NAME]" at bounding box center [672, 180] width 399 height 18
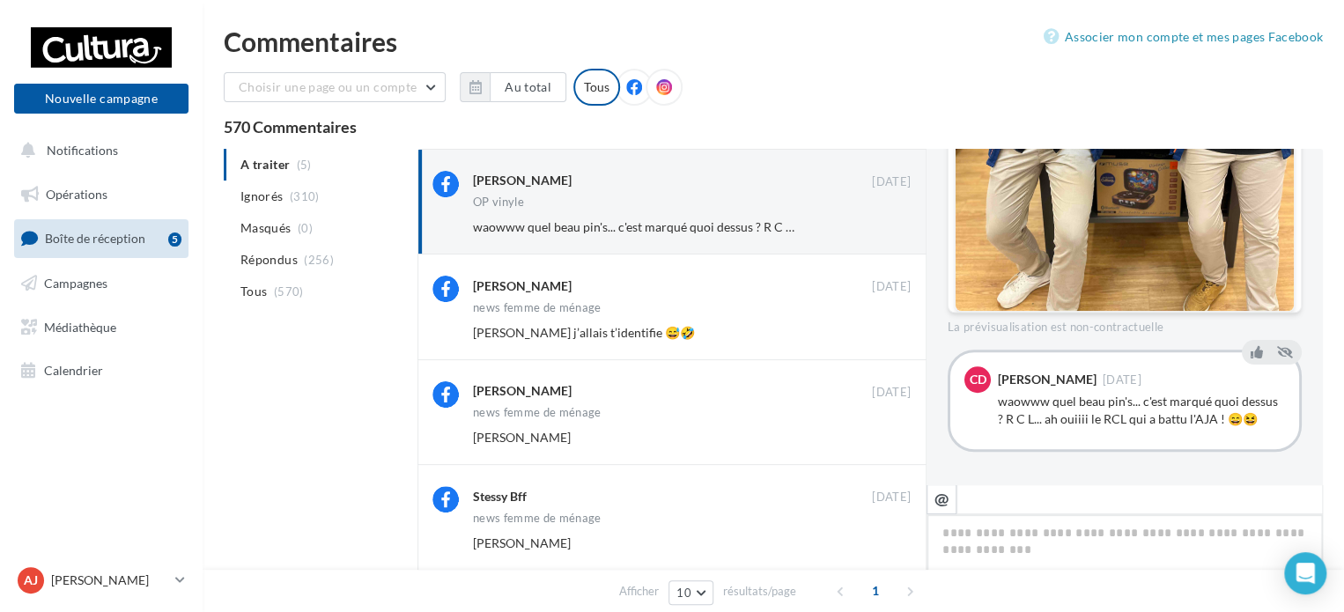
scroll to position [640, 0]
click at [1251, 349] on icon at bounding box center [1257, 351] width 12 height 12
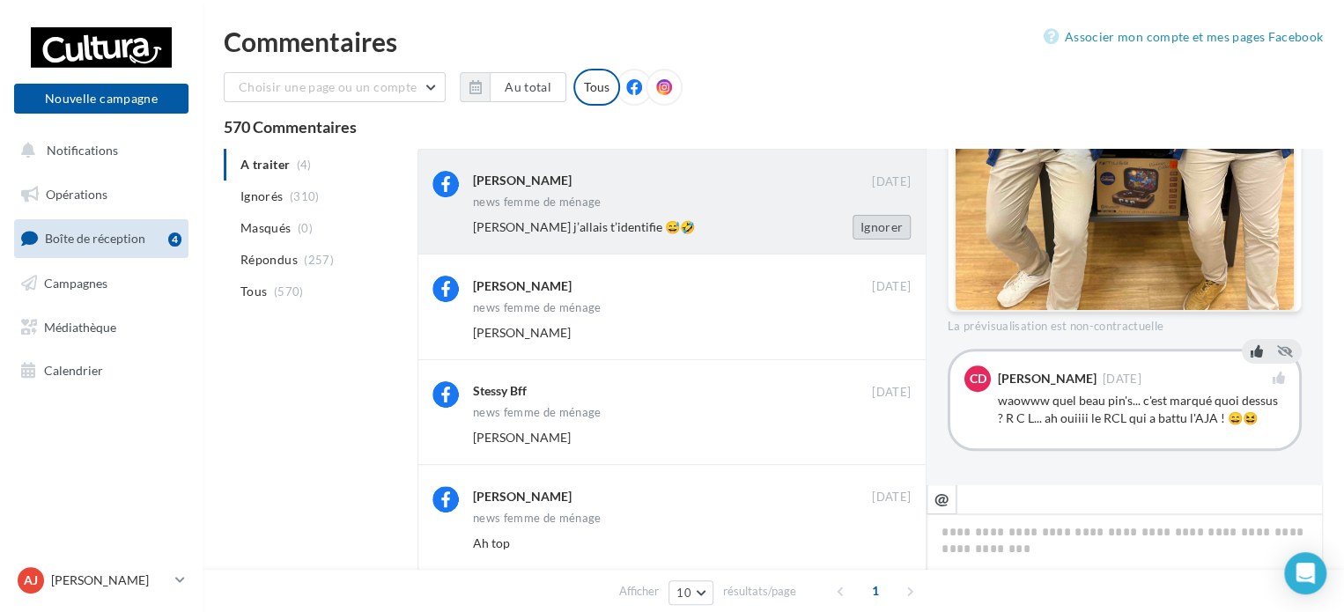
click at [873, 225] on button "Ignorer" at bounding box center [882, 227] width 58 height 25
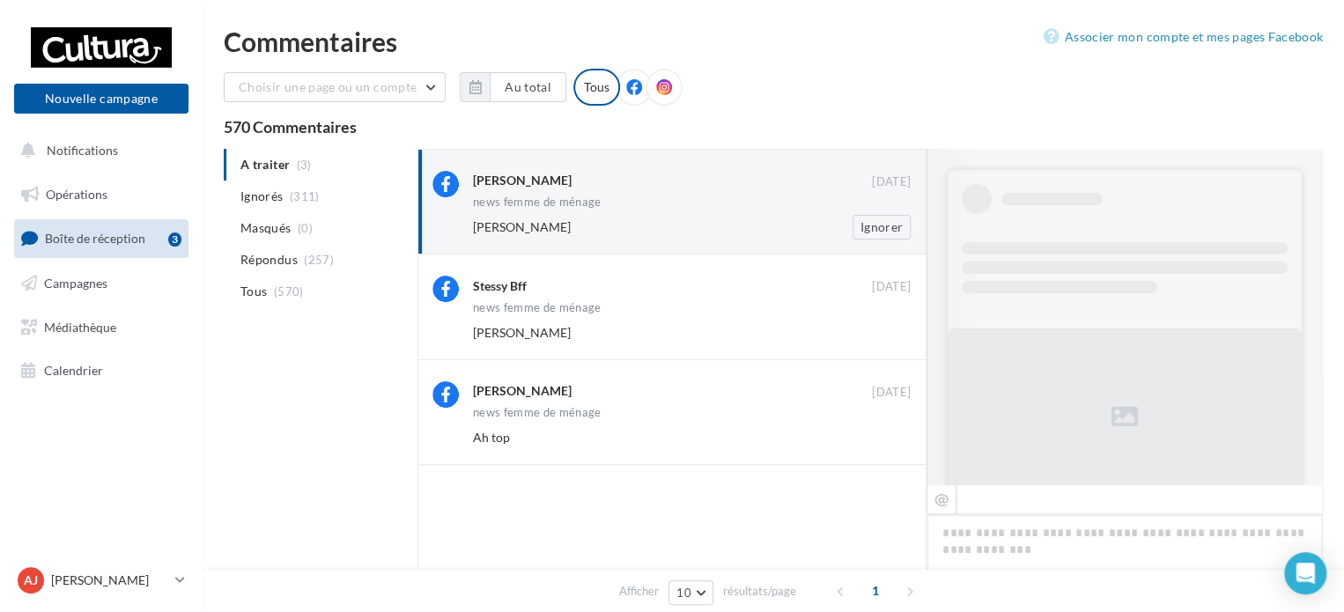
scroll to position [794, 0]
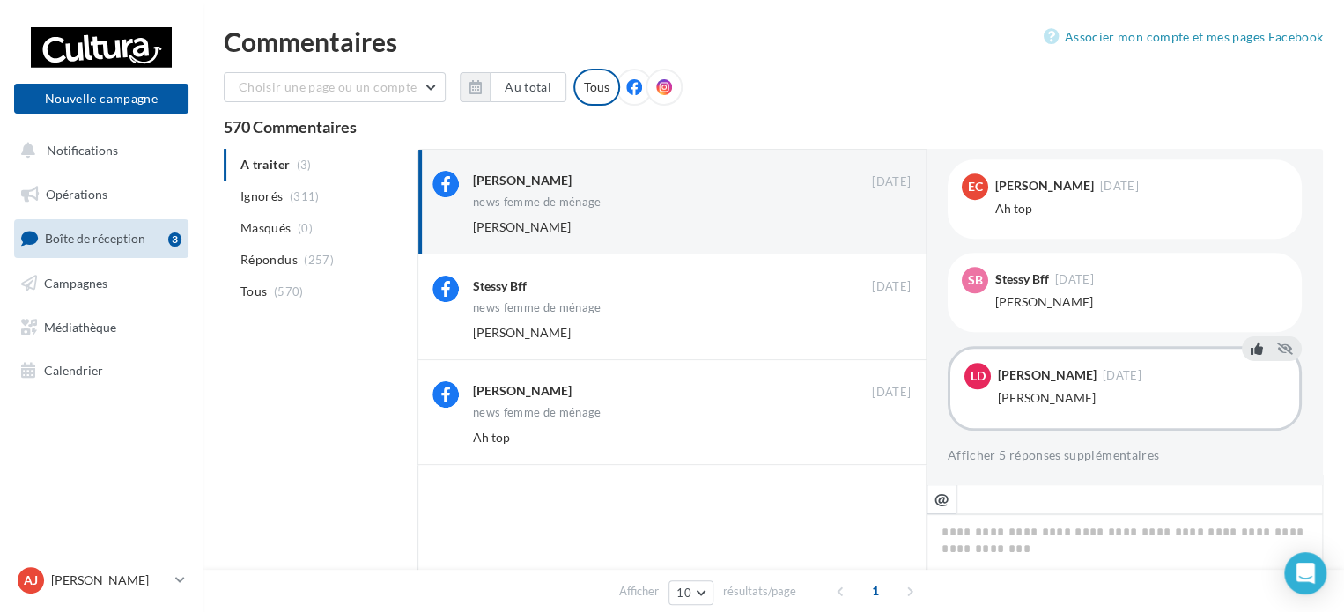
click at [1251, 347] on icon at bounding box center [1257, 349] width 12 height 12
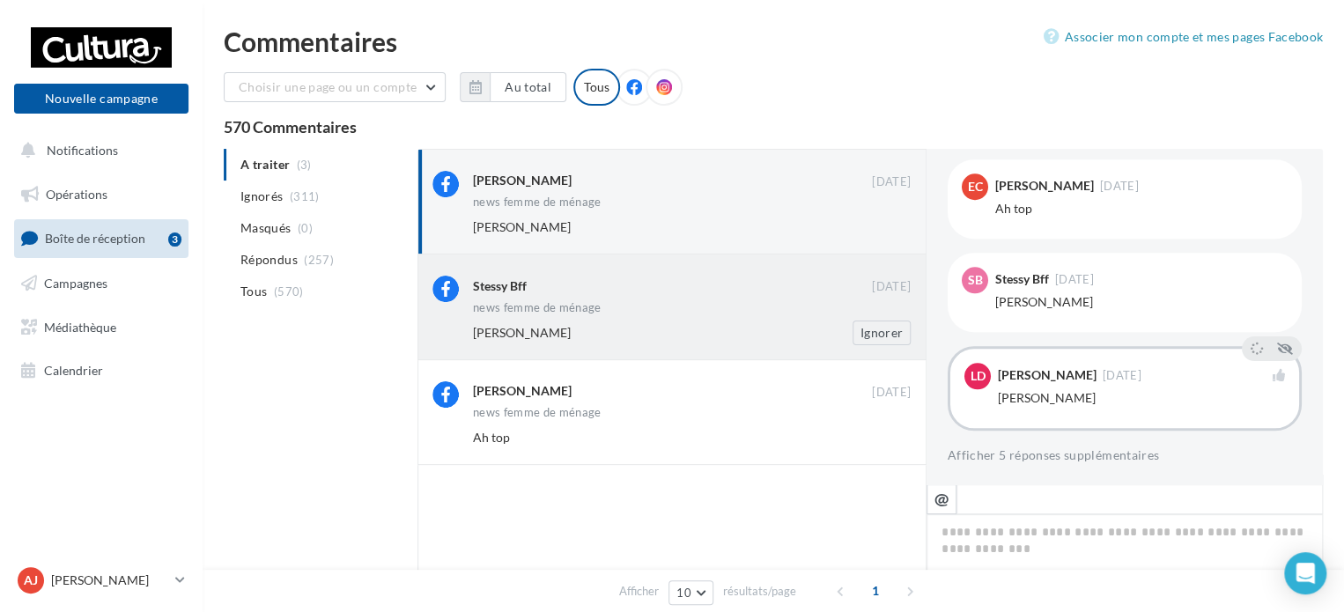
click at [664, 302] on div "news femme de ménage" at bounding box center [692, 309] width 438 height 15
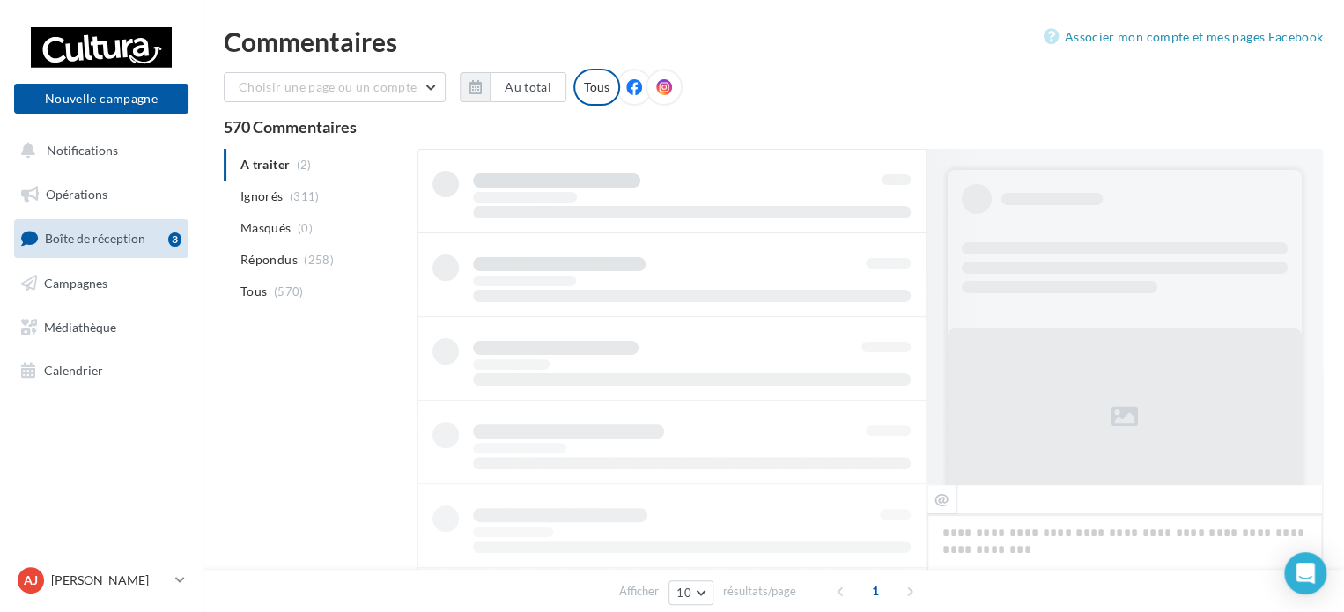
scroll to position [701, 0]
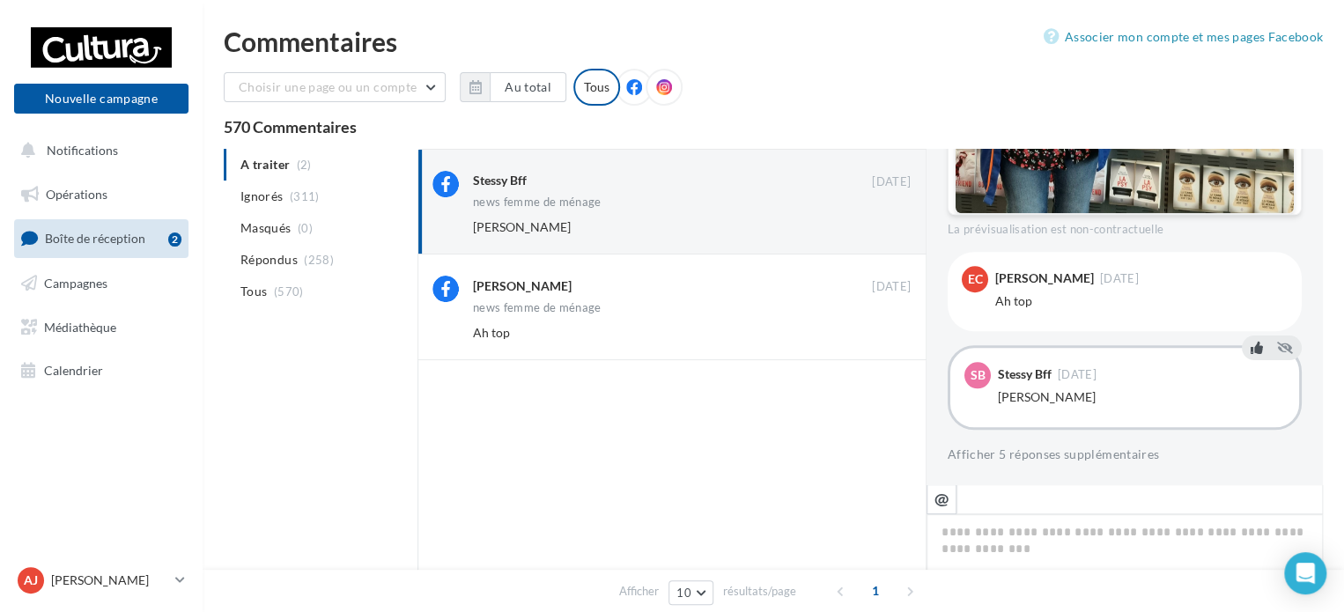
click at [1251, 349] on icon at bounding box center [1257, 348] width 12 height 12
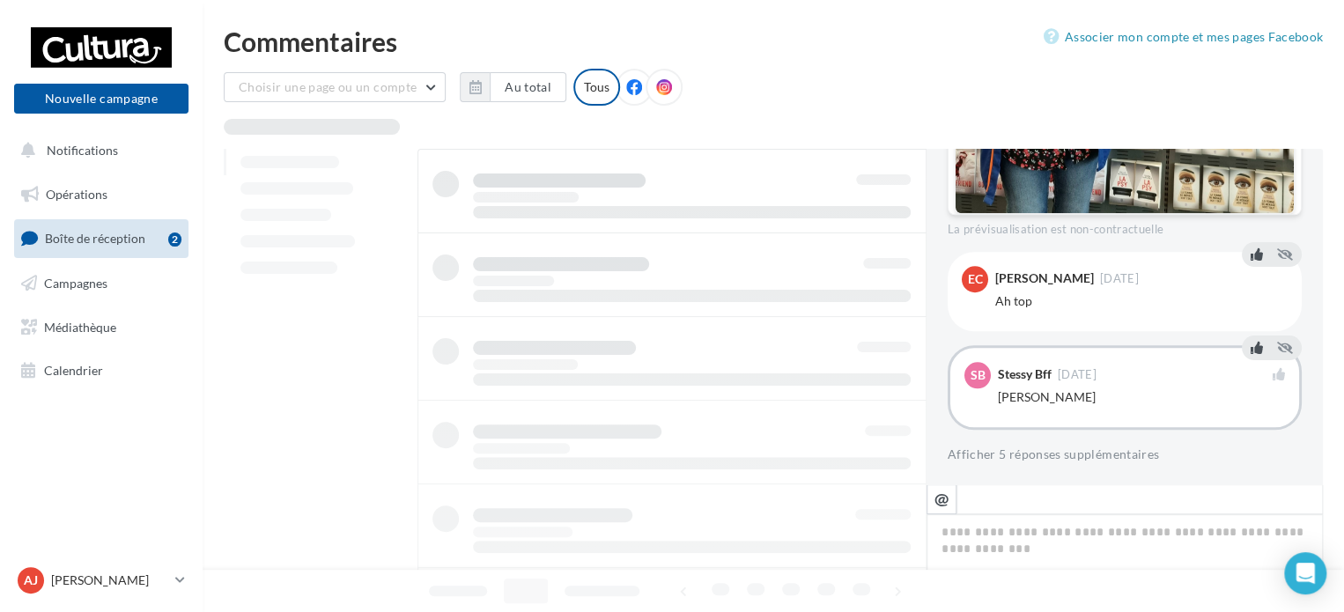
click at [1251, 253] on icon at bounding box center [1257, 254] width 12 height 12
